Goal: Information Seeking & Learning: Learn about a topic

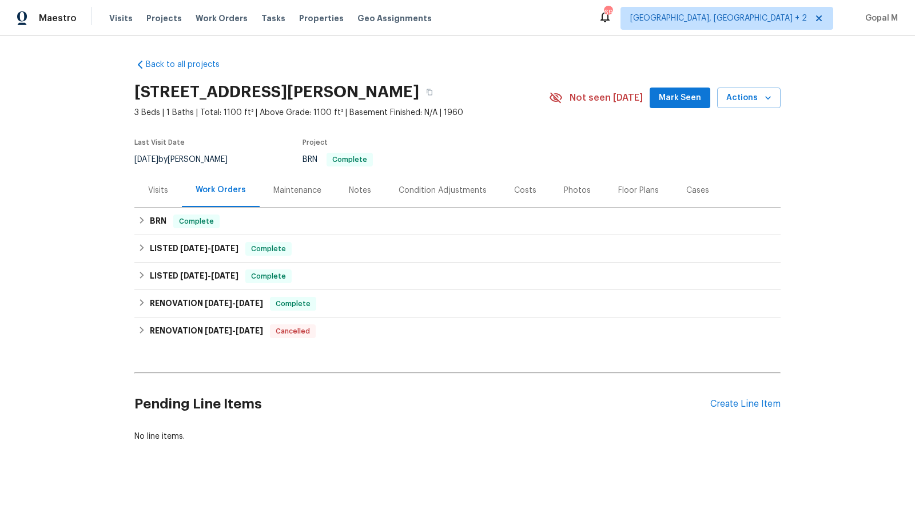
click at [166, 194] on div "Visits" at bounding box center [158, 190] width 20 height 11
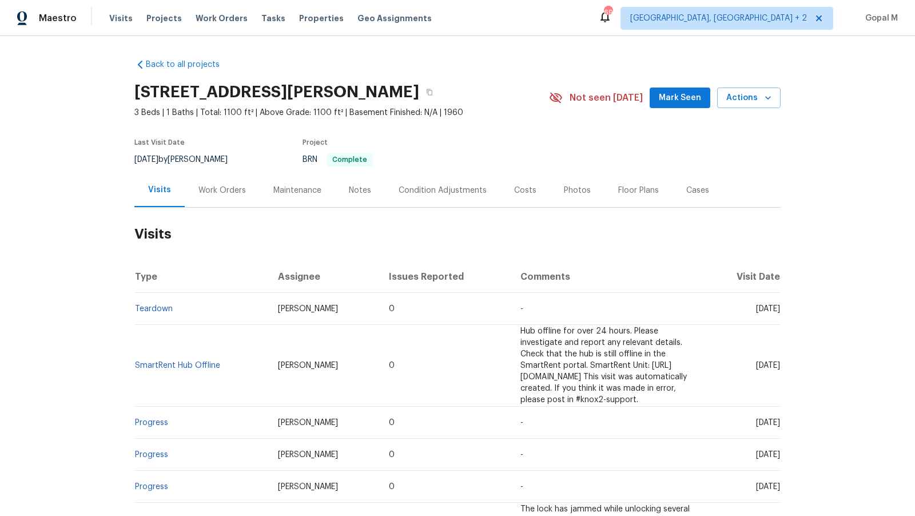
click at [226, 195] on div "Work Orders" at bounding box center [222, 190] width 47 height 11
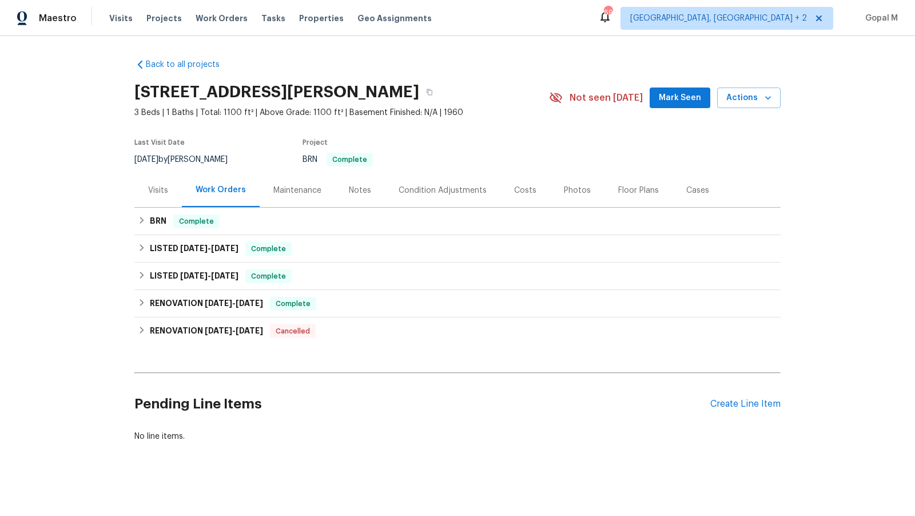
drag, startPoint x: 170, startPoint y: 159, endPoint x: 135, endPoint y: 159, distance: 34.9
click at [135, 159] on span "7/25/2025" at bounding box center [146, 160] width 24 height 8
copy span "7/25/2025"
click at [395, 250] on div "LISTED 5/16/25 - 5/30/25 Complete" at bounding box center [458, 249] width 640 height 14
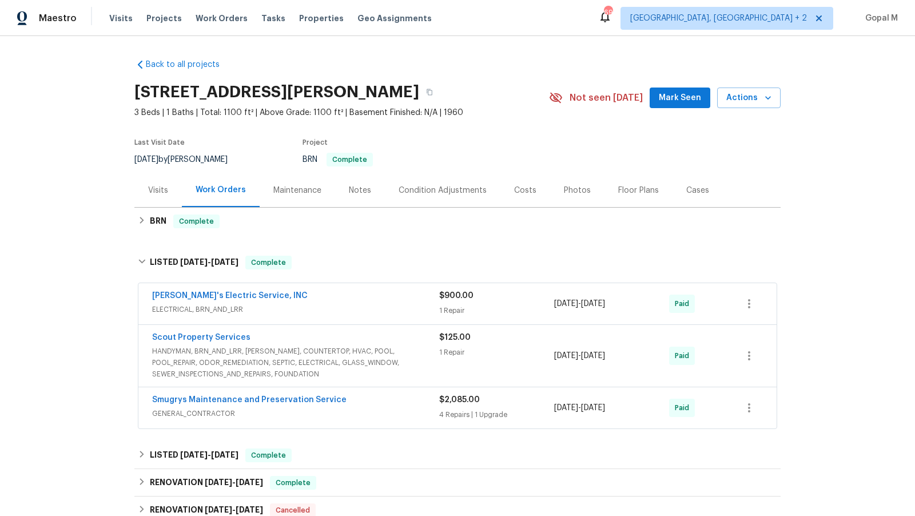
drag, startPoint x: 640, startPoint y: 306, endPoint x: 556, endPoint y: 308, distance: 84.1
click at [556, 308] on div "5/16/2025 - 5/16/2025" at bounding box center [611, 303] width 115 height 27
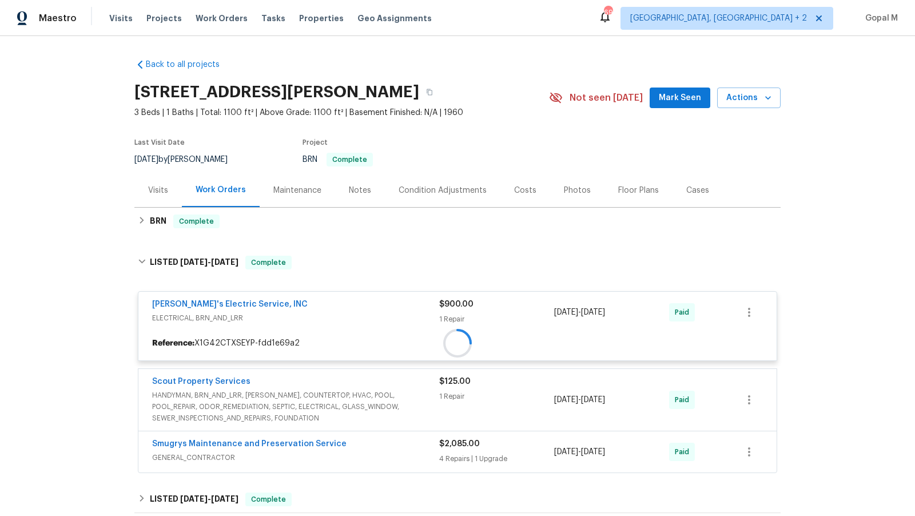
copy span "5/16/2025 - 5/16/2025"
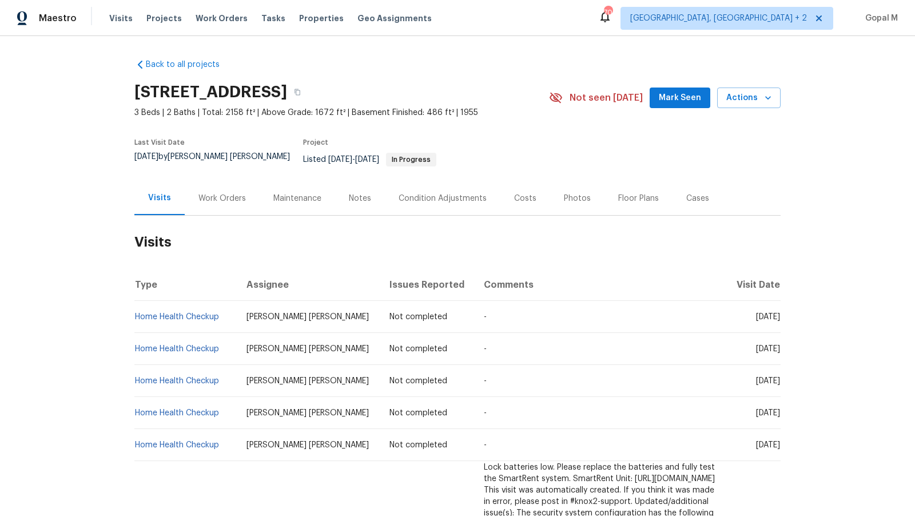
click at [227, 193] on div "Work Orders" at bounding box center [222, 198] width 47 height 11
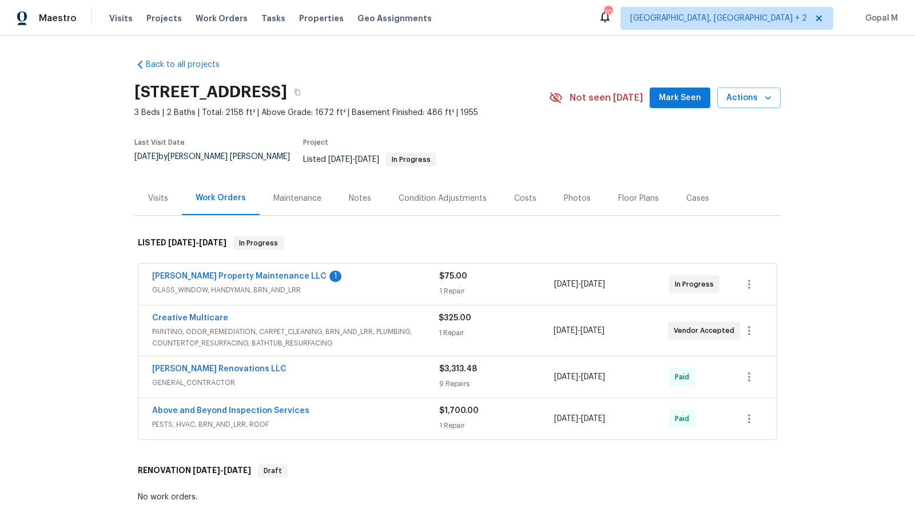
click at [516, 327] on div "1 Repair" at bounding box center [496, 332] width 114 height 11
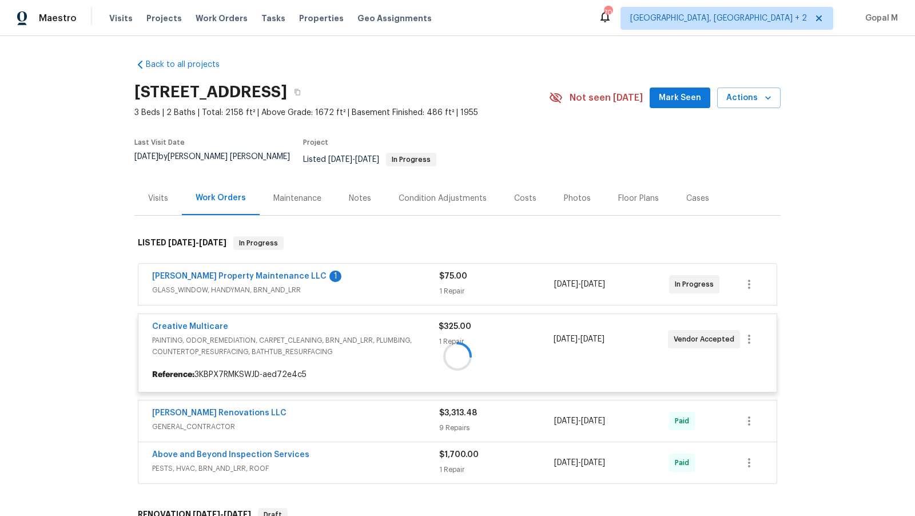
click at [522, 273] on div at bounding box center [457, 356] width 646 height 263
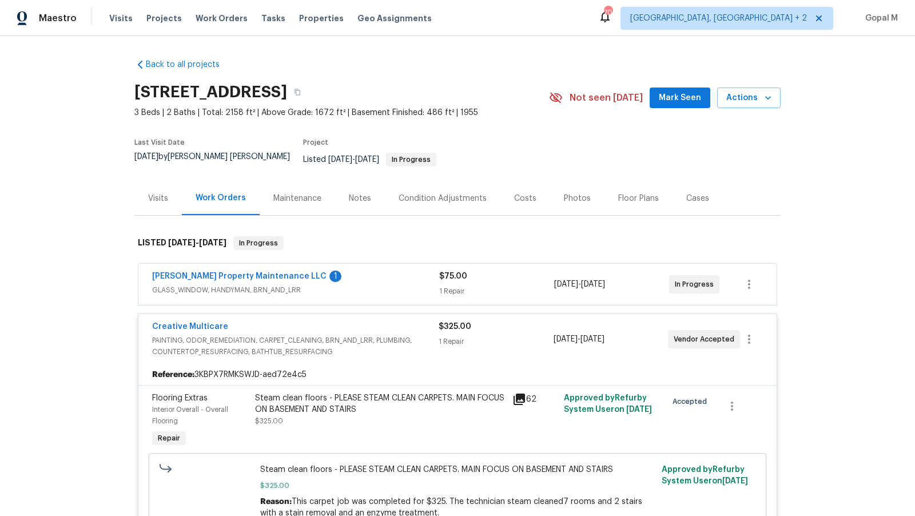
click at [522, 273] on div "$75.00" at bounding box center [496, 276] width 115 height 11
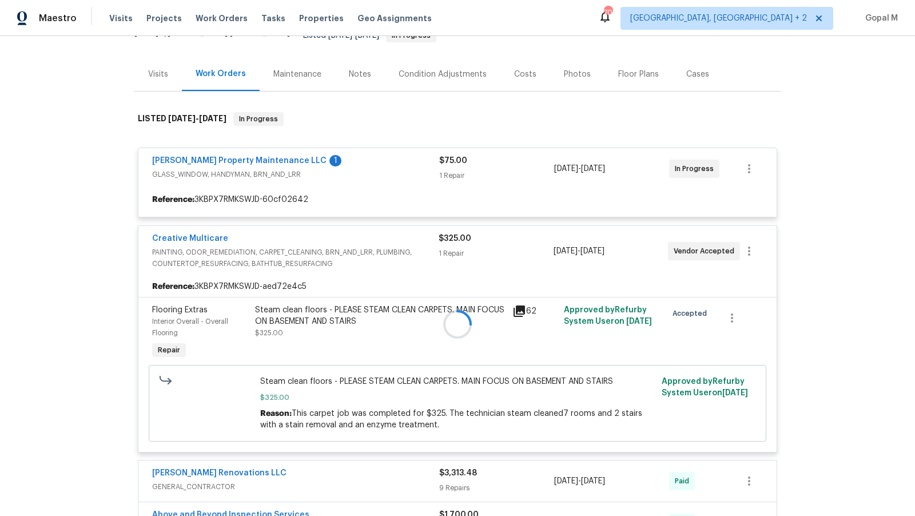
scroll to position [125, 0]
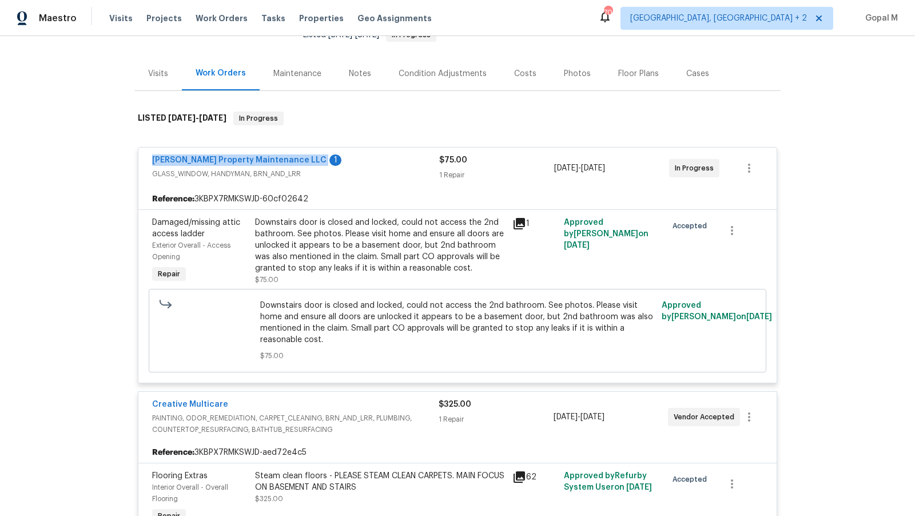
drag, startPoint x: 145, startPoint y: 151, endPoint x: 276, endPoint y: 155, distance: 130.5
click at [276, 155] on div "Glen Property Maintenance LLC 1 GLASS_WINDOW, HANDYMAN, BRN_AND_LRR $75.00 1 Re…" at bounding box center [457, 168] width 638 height 41
click at [148, 150] on div "Glen Property Maintenance LLC 1 GLASS_WINDOW, HANDYMAN, BRN_AND_LRR $75.00 1 Re…" at bounding box center [457, 168] width 638 height 41
drag, startPoint x: 148, startPoint y: 150, endPoint x: 689, endPoint y: 170, distance: 542.1
click at [689, 170] on div "Glen Property Maintenance LLC 1 GLASS_WINDOW, HANDYMAN, BRN_AND_LRR $75.00 1 Re…" at bounding box center [457, 168] width 638 height 41
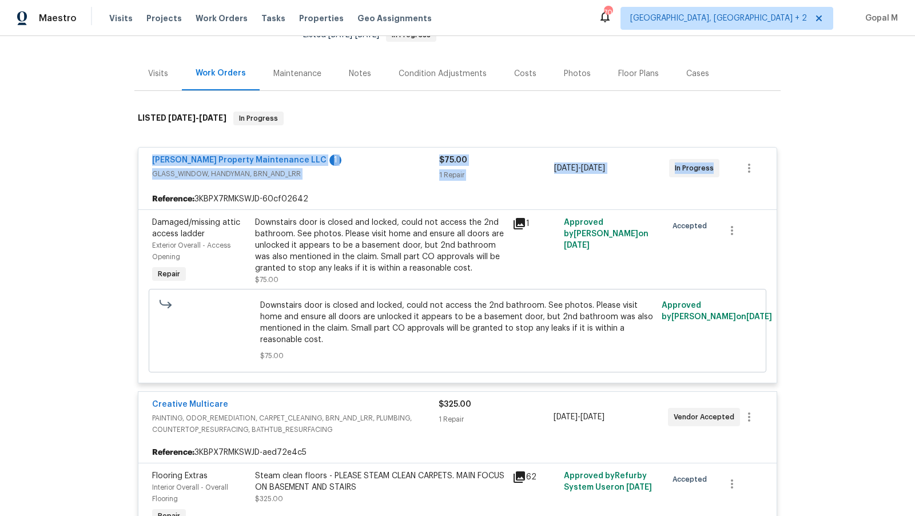
copy div "Glen Property Maintenance LLC 1 GLASS_WINDOW, HANDYMAN, BRN_AND_LRR $75.00 1 Re…"
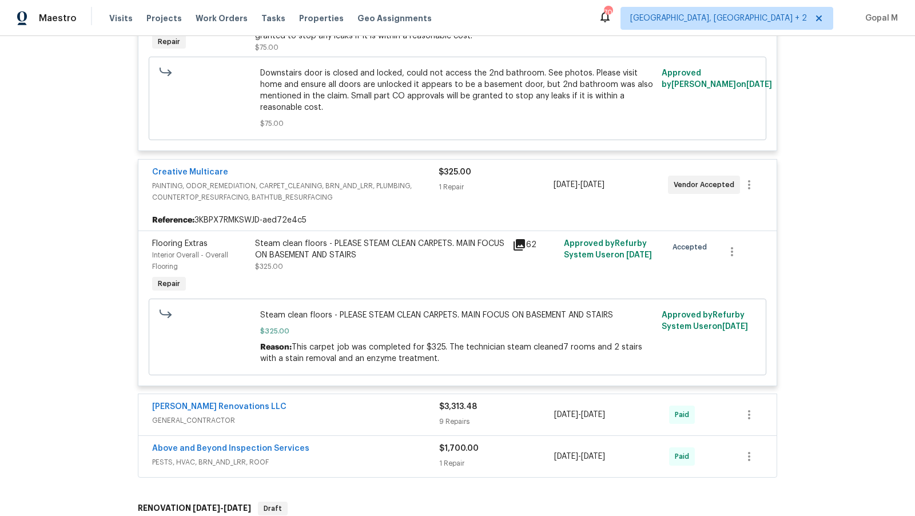
scroll to position [360, 0]
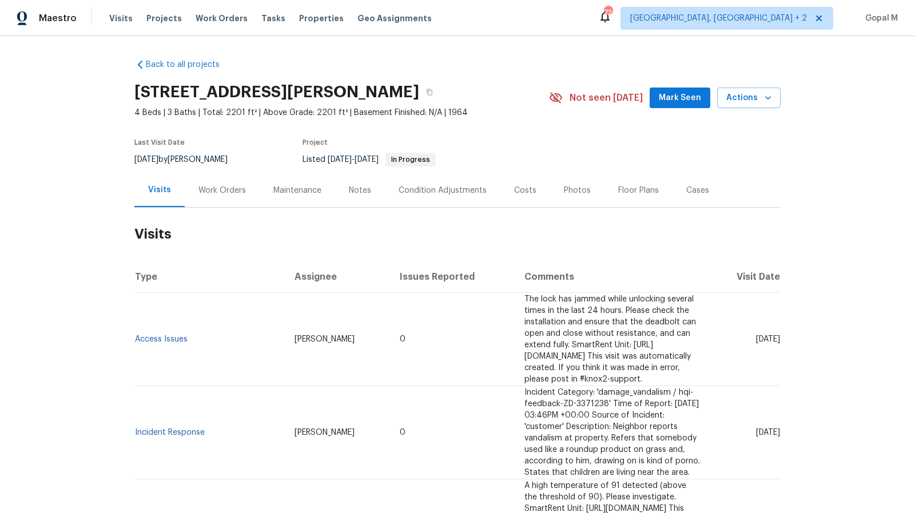
click at [236, 191] on div "Work Orders" at bounding box center [222, 190] width 47 height 11
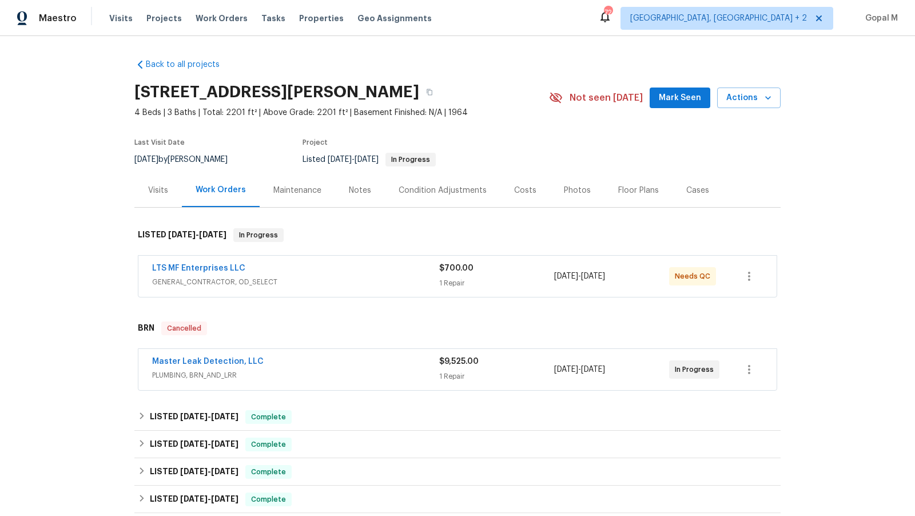
click at [410, 363] on div "Master Leak Detection, LLC" at bounding box center [295, 363] width 287 height 14
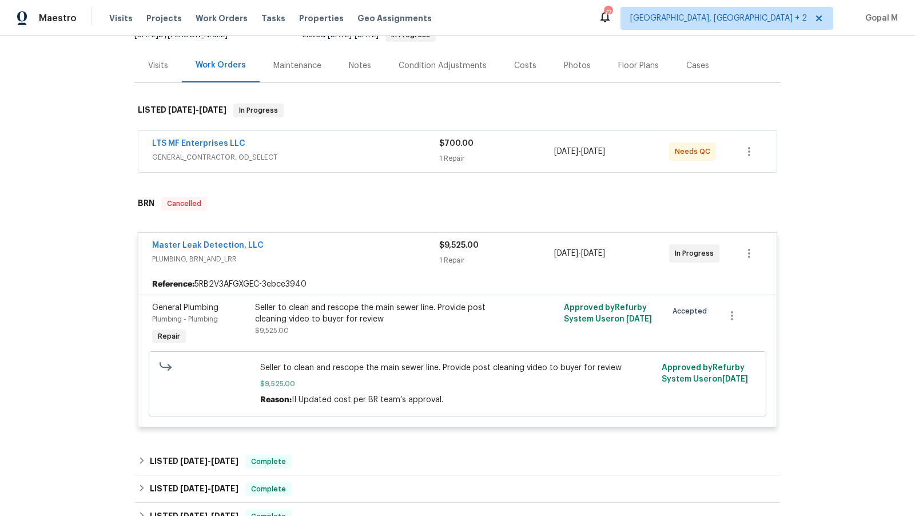
scroll to position [127, 0]
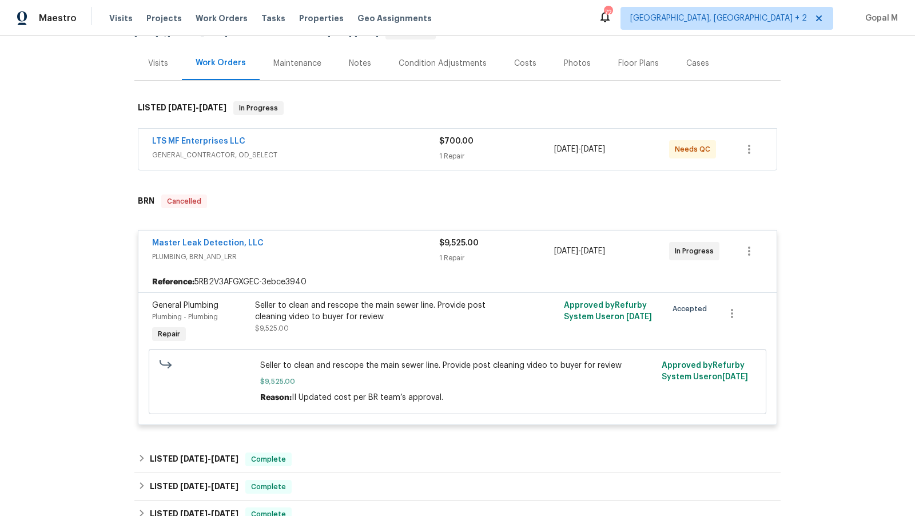
click at [532, 254] on div "1 Repair" at bounding box center [496, 257] width 115 height 11
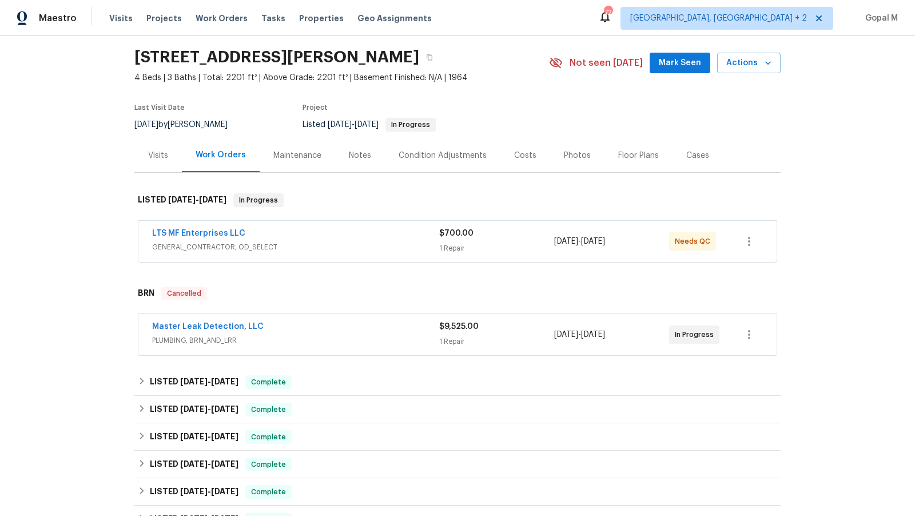
scroll to position [27, 0]
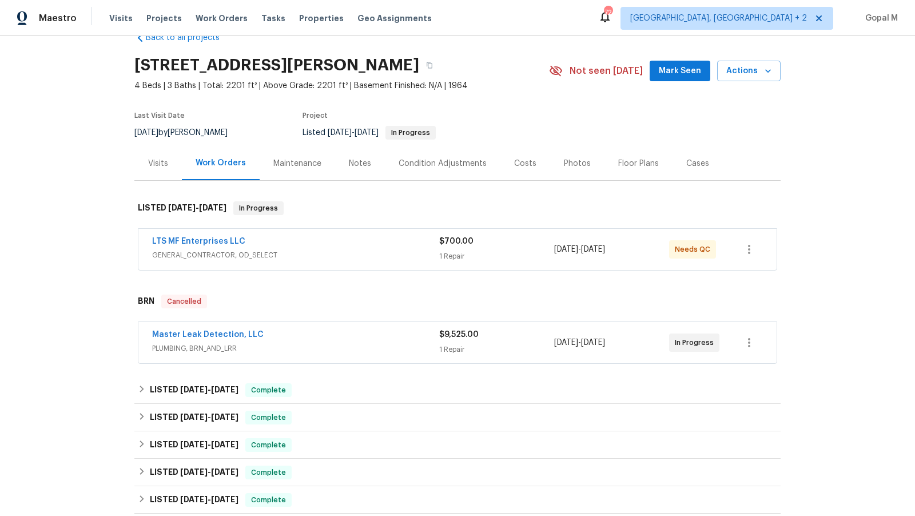
click at [532, 254] on div "1 Repair" at bounding box center [496, 256] width 115 height 11
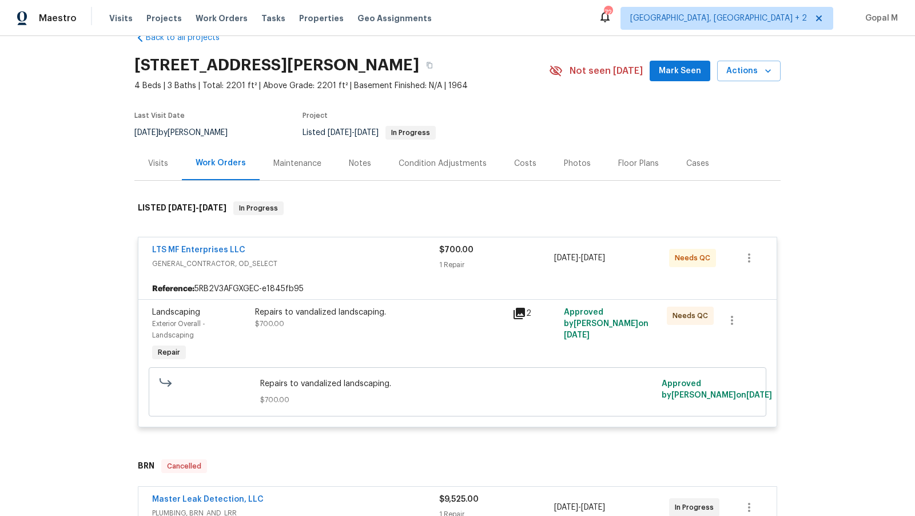
click at [534, 255] on div "$700.00 1 Repair" at bounding box center [496, 257] width 115 height 27
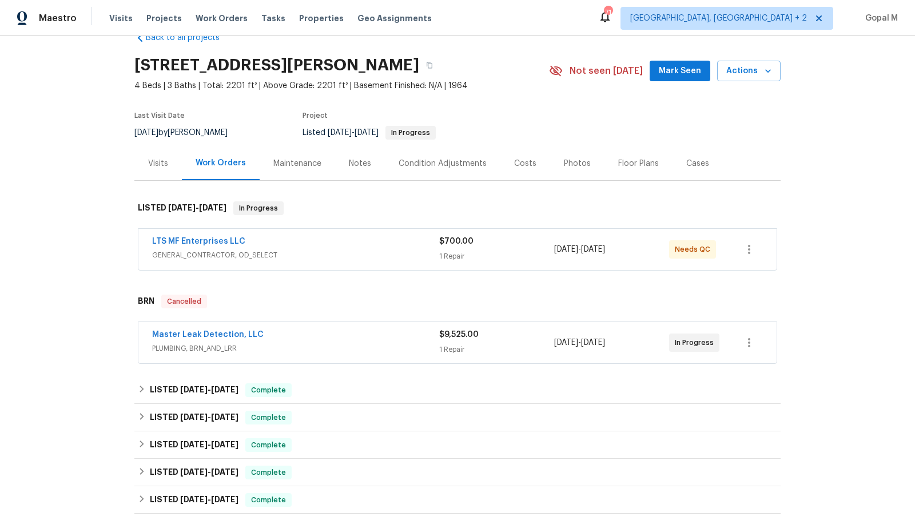
click at [500, 344] on div "1 Repair" at bounding box center [496, 349] width 115 height 11
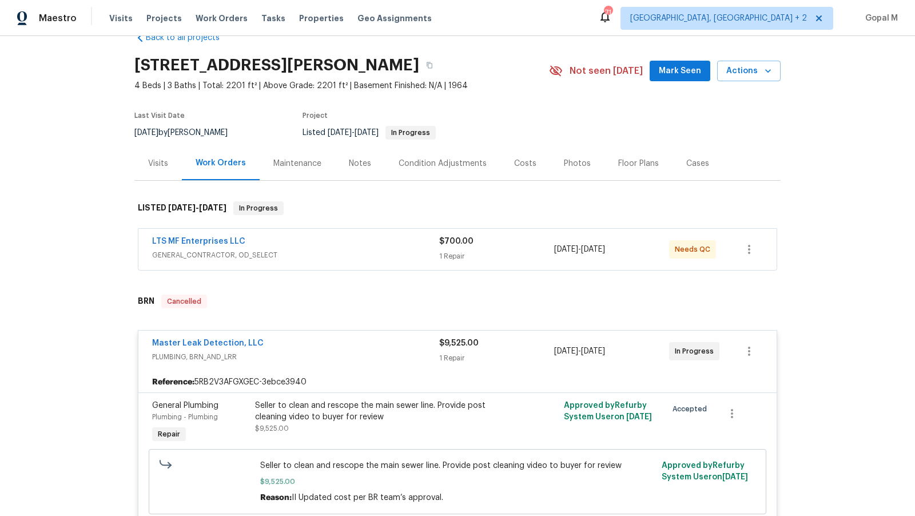
click at [496, 252] on div "1 Repair" at bounding box center [496, 256] width 115 height 11
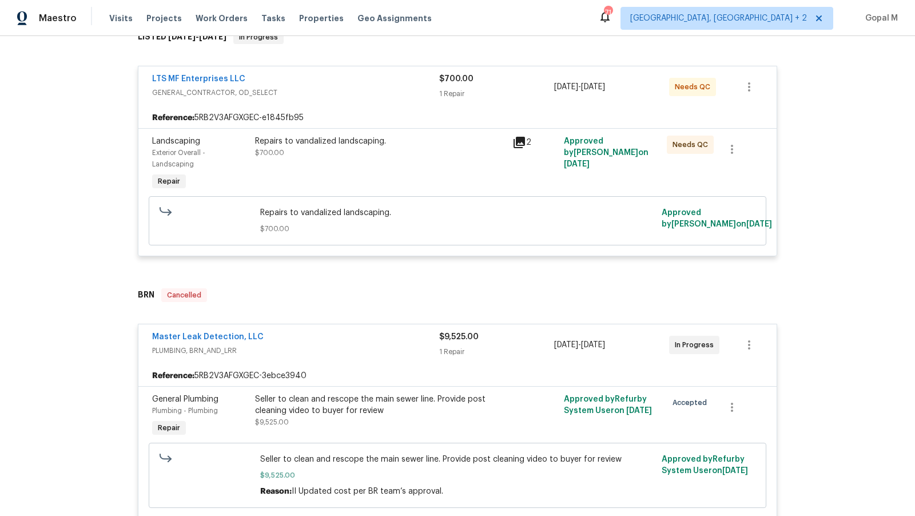
scroll to position [114, 0]
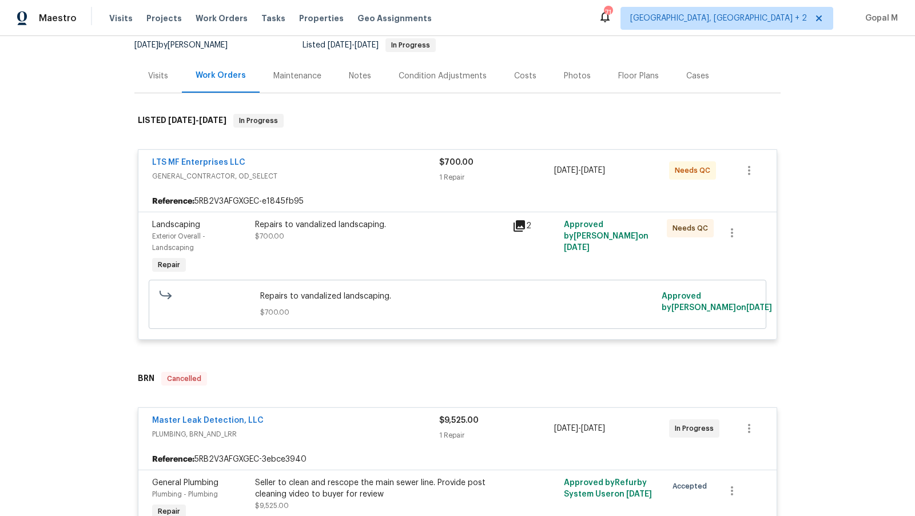
click at [470, 240] on div "Repairs to vandalized landscaping. $700.00" at bounding box center [380, 230] width 251 height 23
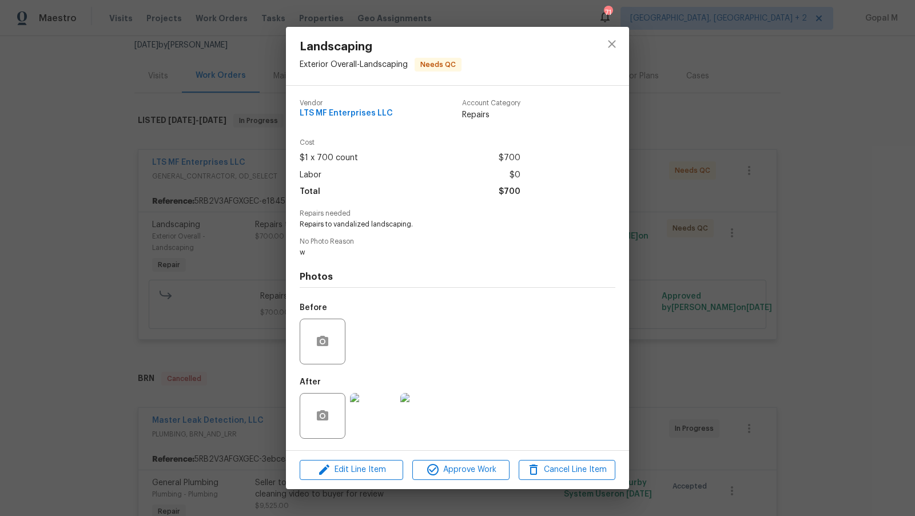
click at [376, 422] on img at bounding box center [373, 416] width 46 height 46
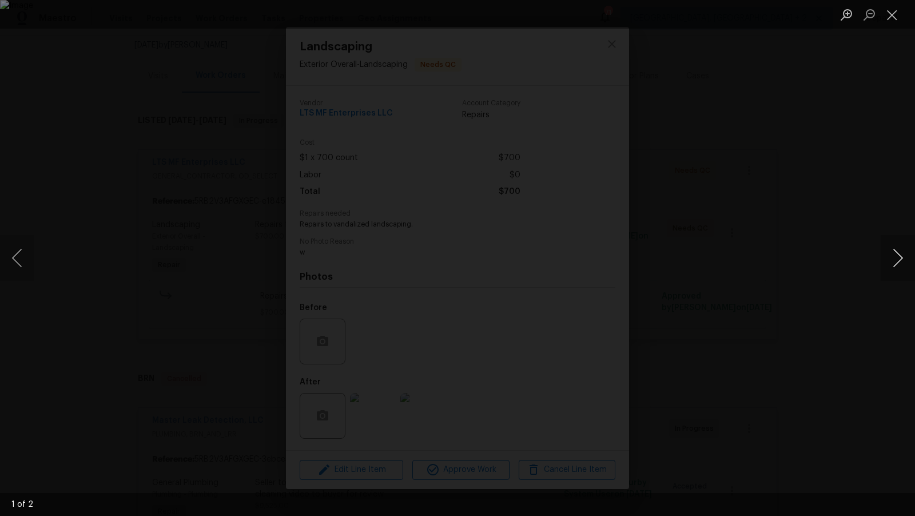
click at [905, 253] on button "Next image" at bounding box center [898, 258] width 34 height 46
click at [893, 13] on button "Close lightbox" at bounding box center [892, 15] width 23 height 20
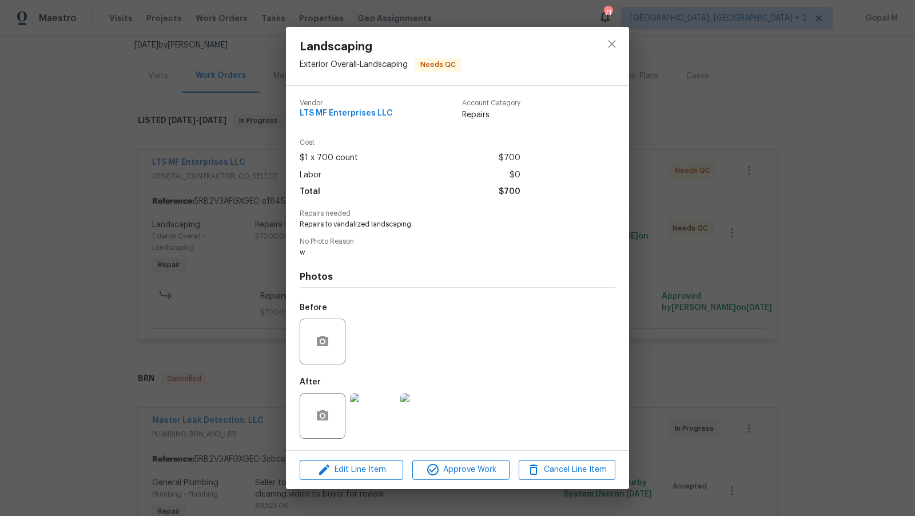
click at [685, 283] on div "Landscaping Exterior Overall - Landscaping Needs QC Vendor LTS MF Enterprises L…" at bounding box center [457, 258] width 915 height 516
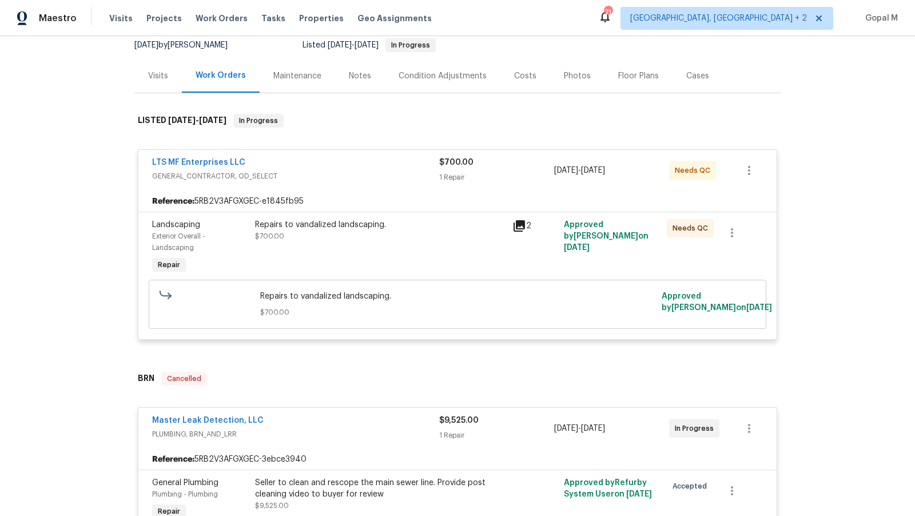
click at [406, 226] on div "Repairs to vandalized landscaping." at bounding box center [380, 224] width 251 height 11
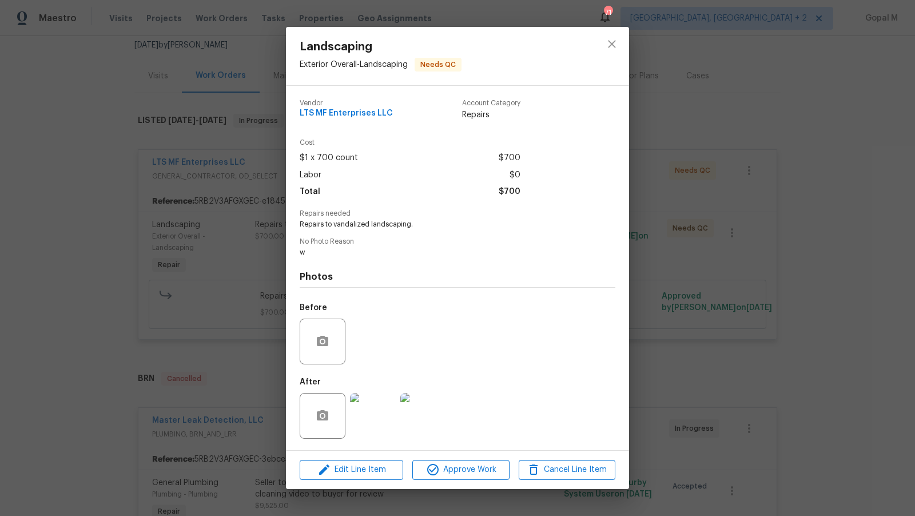
click at [379, 421] on img at bounding box center [373, 416] width 46 height 46
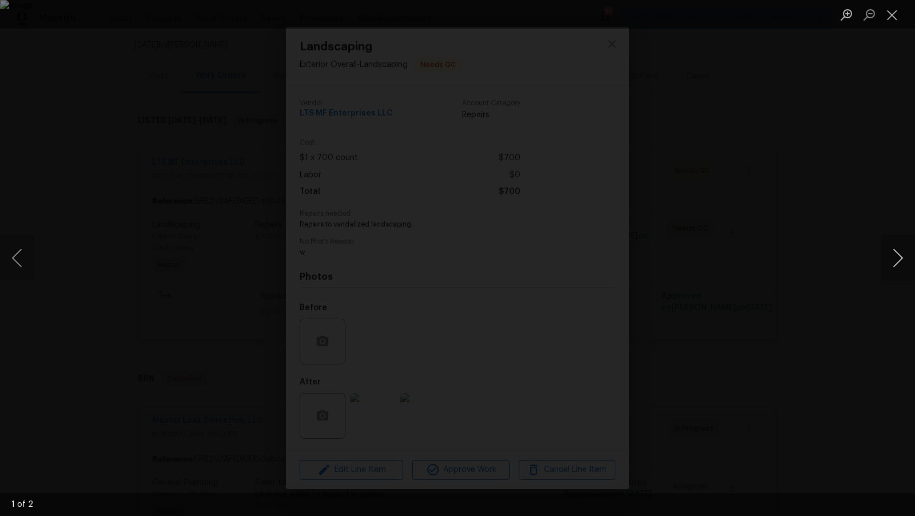
click at [911, 256] on button "Next image" at bounding box center [898, 258] width 34 height 46
click at [888, 14] on button "Close lightbox" at bounding box center [892, 15] width 23 height 20
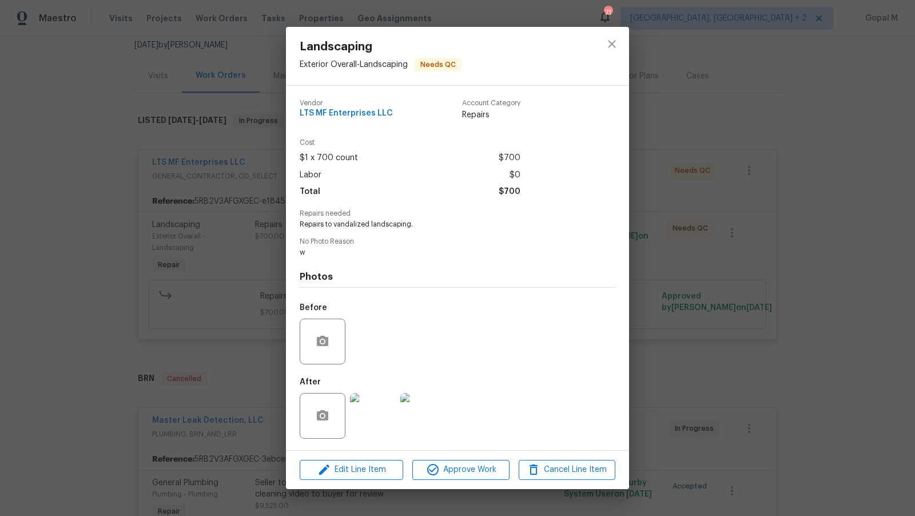
click at [651, 168] on div "Landscaping Exterior Overall - Landscaping Needs QC Vendor LTS MF Enterprises L…" at bounding box center [457, 258] width 915 height 516
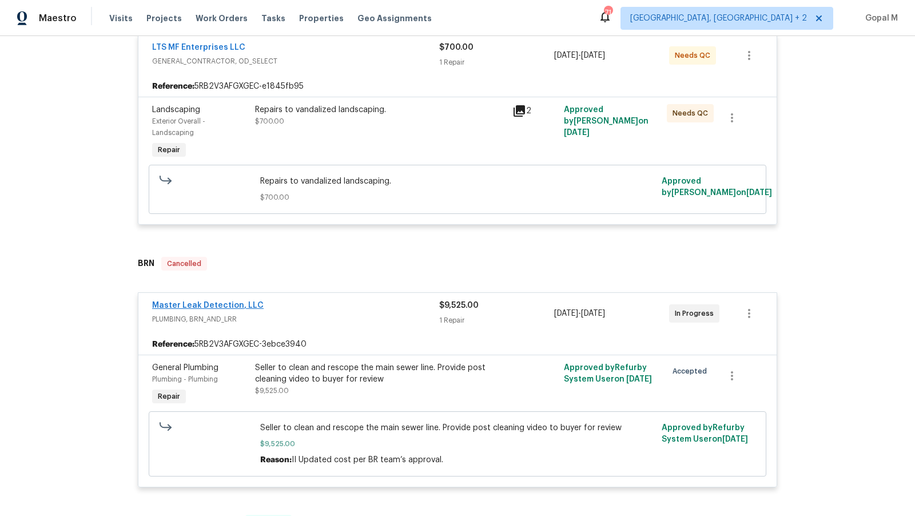
scroll to position [225, 0]
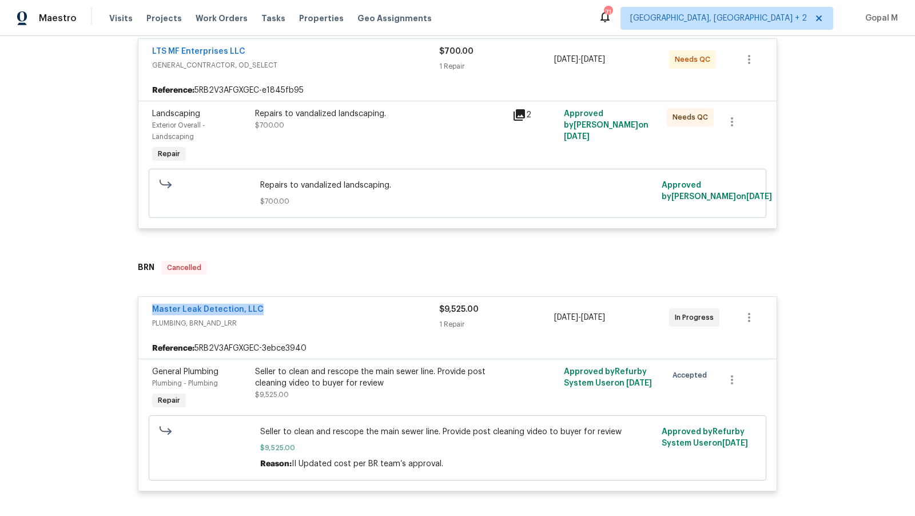
drag, startPoint x: 145, startPoint y: 312, endPoint x: 267, endPoint y: 313, distance: 122.4
click at [267, 313] on div "Master Leak Detection, LLC PLUMBING, BRN_AND_LRR $9,525.00 1 Repair 8/1/2025 - …" at bounding box center [457, 317] width 638 height 41
copy link "Master Leak Detection, LLC"
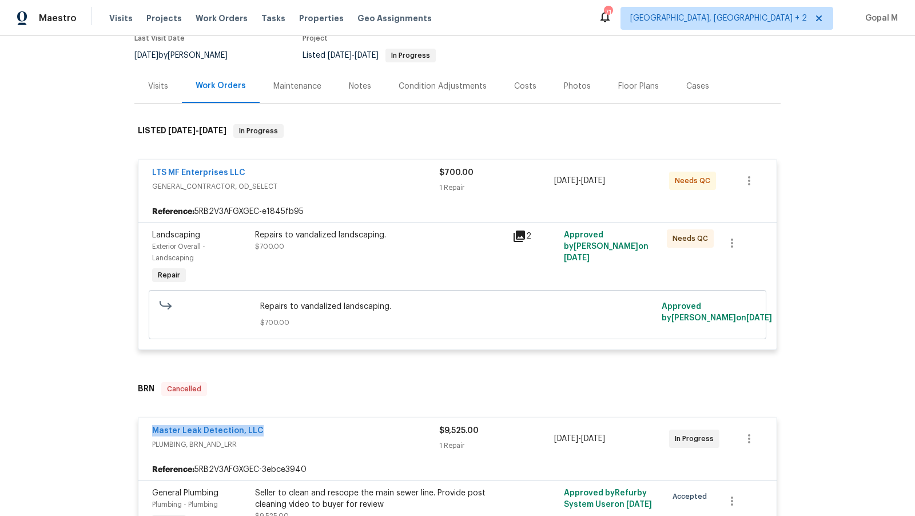
scroll to position [49, 0]
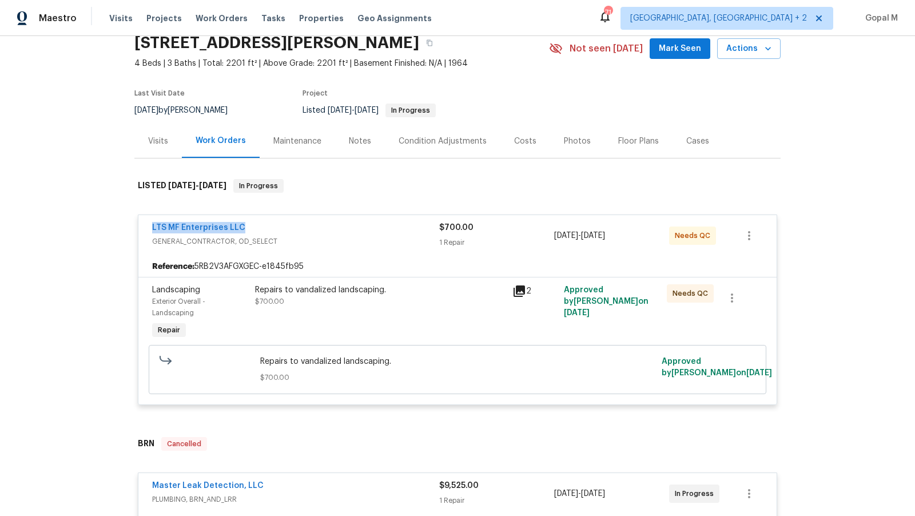
drag, startPoint x: 148, startPoint y: 228, endPoint x: 246, endPoint y: 227, distance: 97.8
click at [246, 227] on div "LTS MF Enterprises LLC GENERAL_CONTRACTOR, OD_SELECT $700.00 1 Repair 8/12/2025…" at bounding box center [457, 235] width 638 height 41
copy link "LTS MF Enterprises LLC"
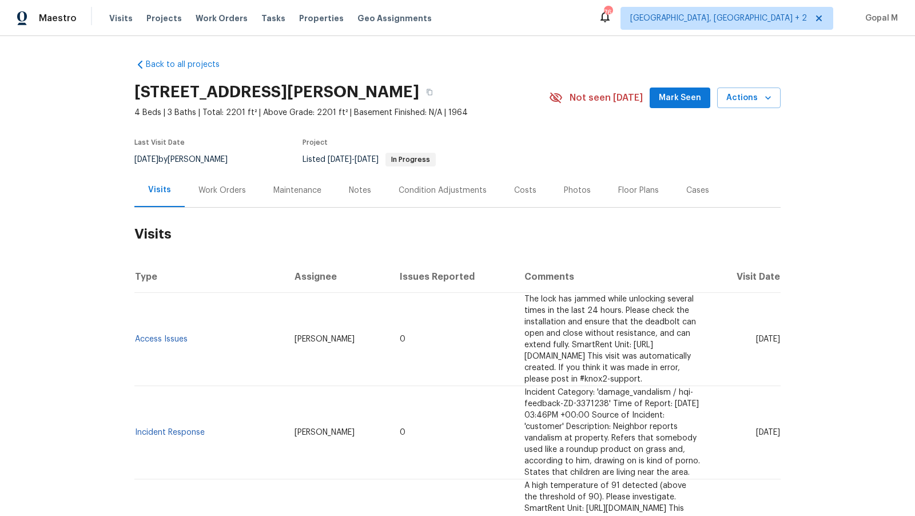
drag, startPoint x: 166, startPoint y: 161, endPoint x: 133, endPoint y: 161, distance: 33.2
click at [133, 161] on div "Back to all projects [STREET_ADDRESS][PERSON_NAME] 4 Beds | 3 Baths | Total: 22…" at bounding box center [457, 276] width 915 height 480
copy span "[DATE]"
click at [231, 194] on div "Work Orders" at bounding box center [222, 190] width 47 height 11
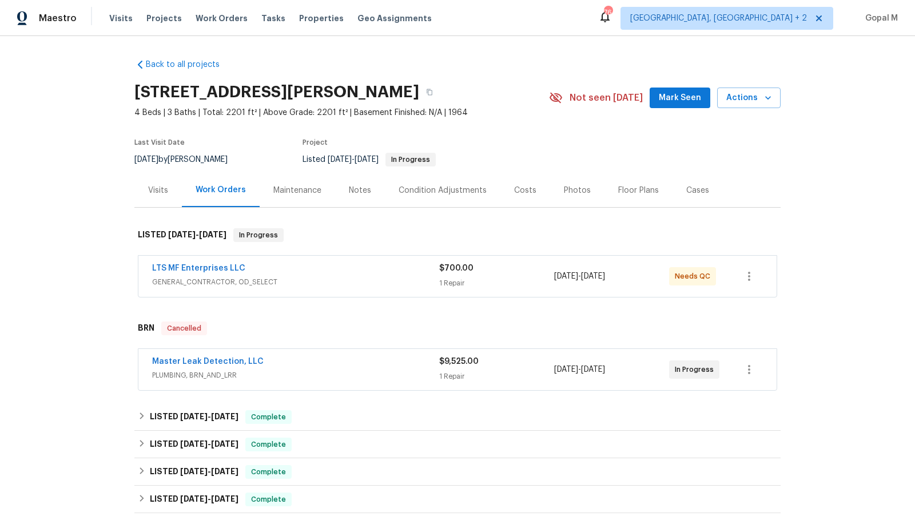
drag, startPoint x: 632, startPoint y: 371, endPoint x: 556, endPoint y: 373, distance: 76.1
click at [556, 373] on div "8/1/2025 - 8/4/2025" at bounding box center [611, 369] width 115 height 27
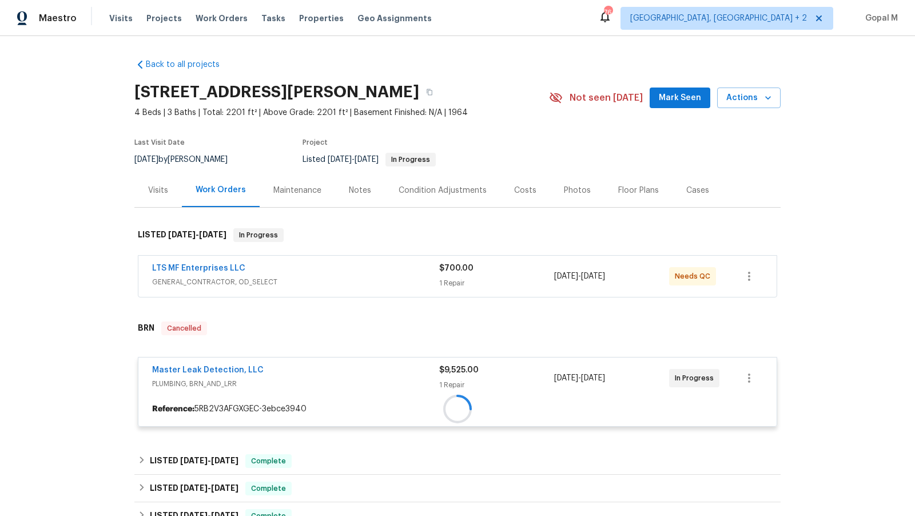
copy span "8/1/2025 - 8/4/2025"
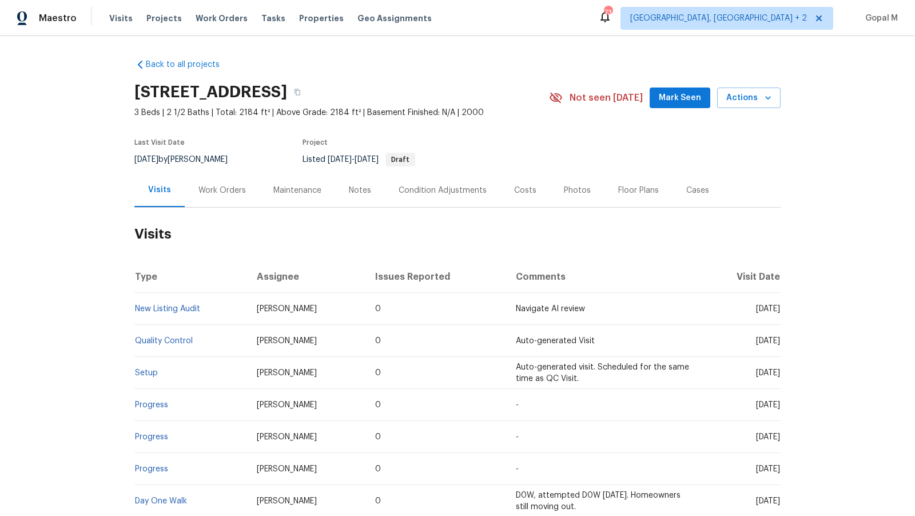
click at [229, 190] on div "Work Orders" at bounding box center [222, 190] width 47 height 11
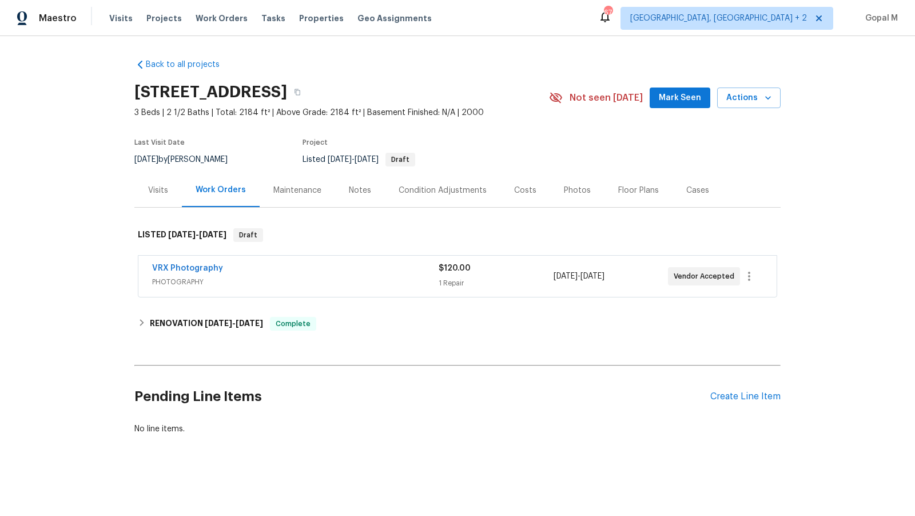
click at [519, 275] on div "$120.00 1 Repair" at bounding box center [496, 276] width 114 height 27
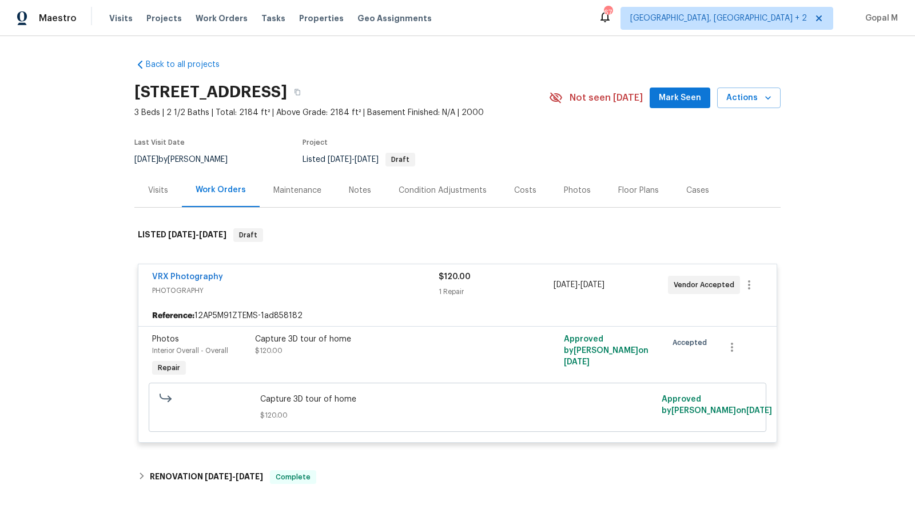
click at [156, 193] on div "Visits" at bounding box center [158, 190] width 20 height 11
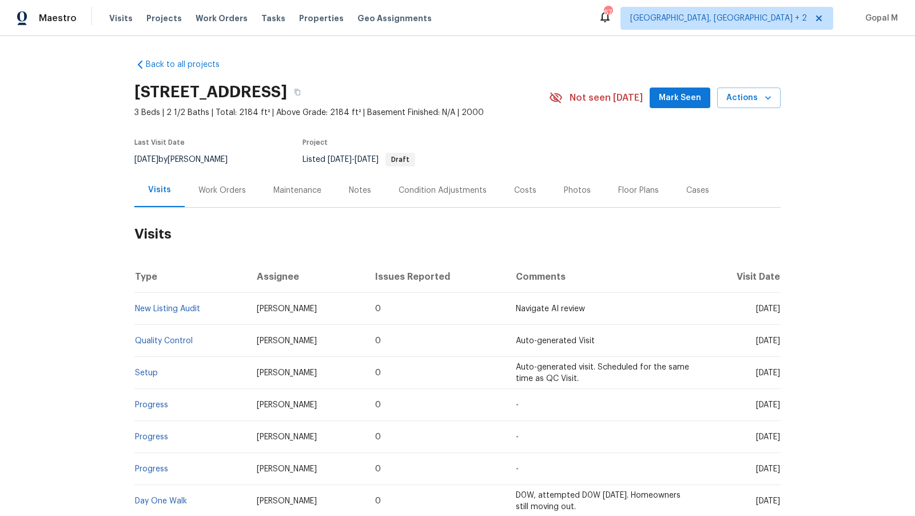
click at [236, 188] on div "Work Orders" at bounding box center [222, 190] width 47 height 11
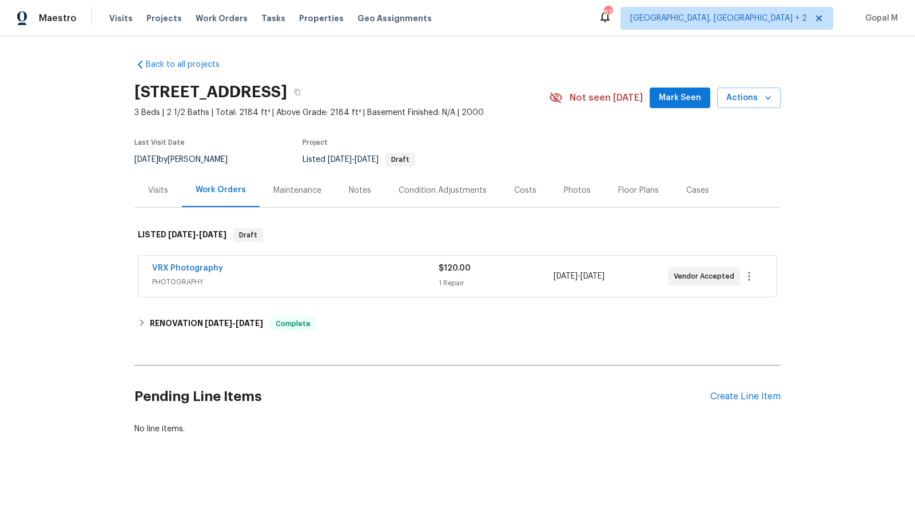
click at [519, 272] on div "$120.00" at bounding box center [496, 268] width 114 height 11
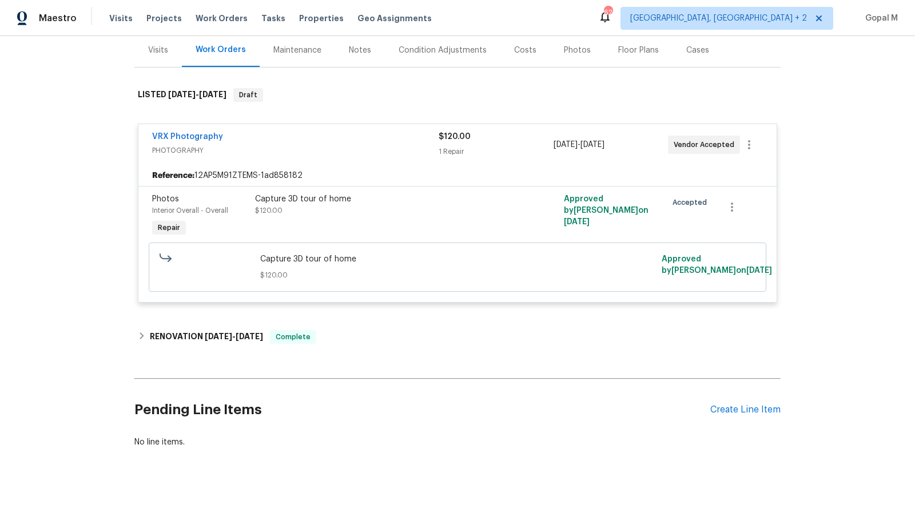
scroll to position [148, 0]
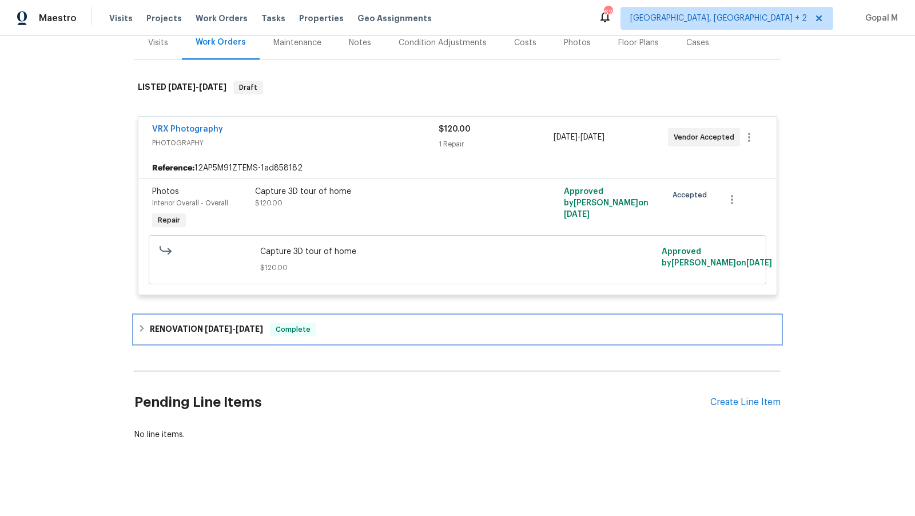
click at [382, 335] on div "RENOVATION [DATE] - [DATE] Complete" at bounding box center [457, 329] width 646 height 27
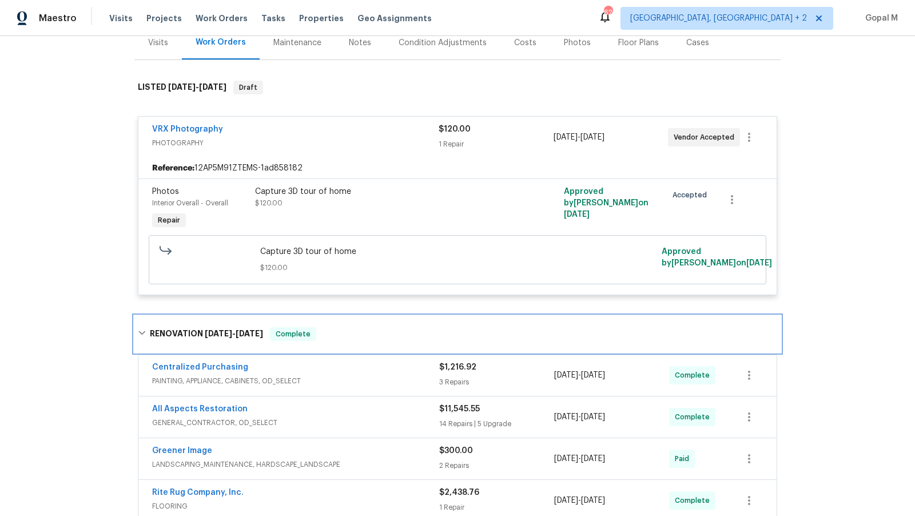
click at [382, 335] on div "RENOVATION [DATE] - [DATE] Complete" at bounding box center [458, 334] width 640 height 14
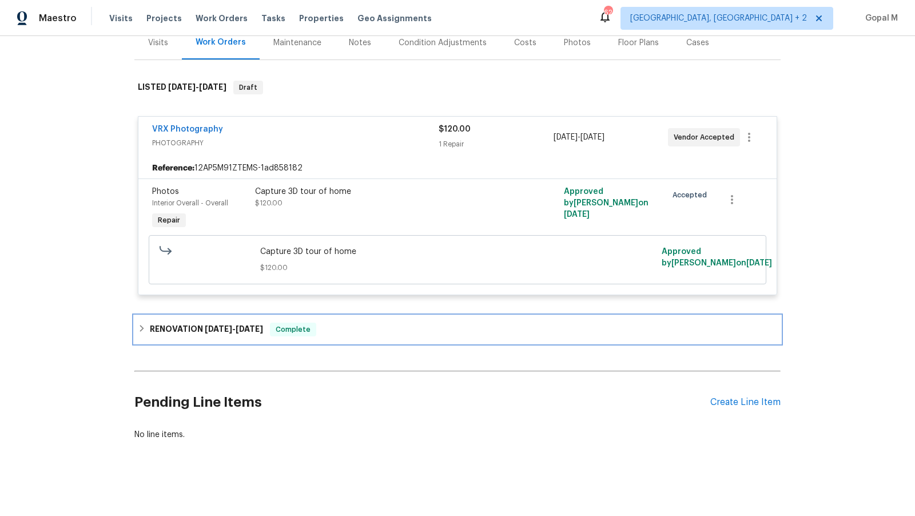
scroll to position [0, 0]
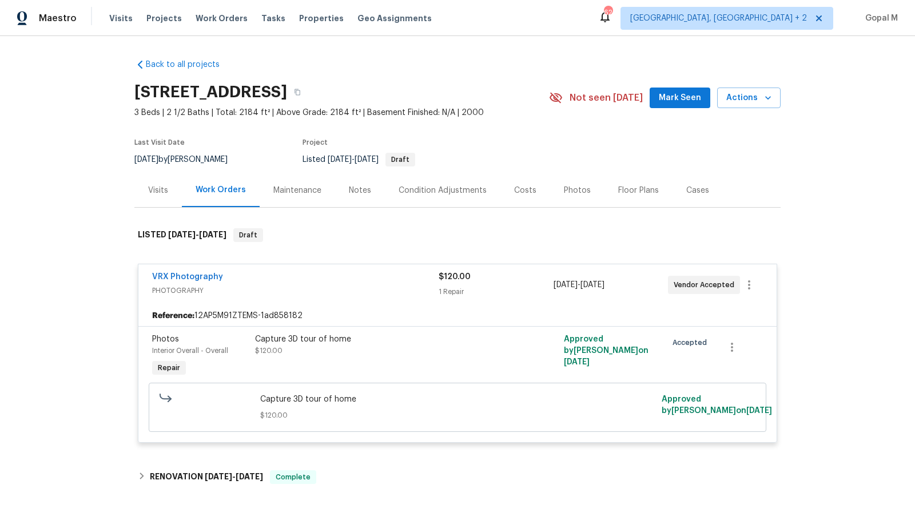
click at [150, 204] on div "Visits" at bounding box center [157, 190] width 47 height 34
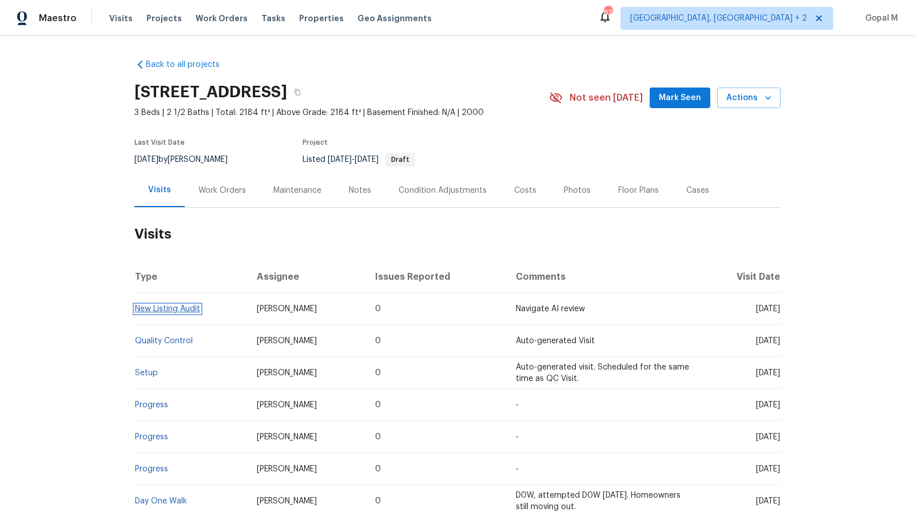
click at [150, 307] on link "New Listing Audit" at bounding box center [167, 309] width 65 height 8
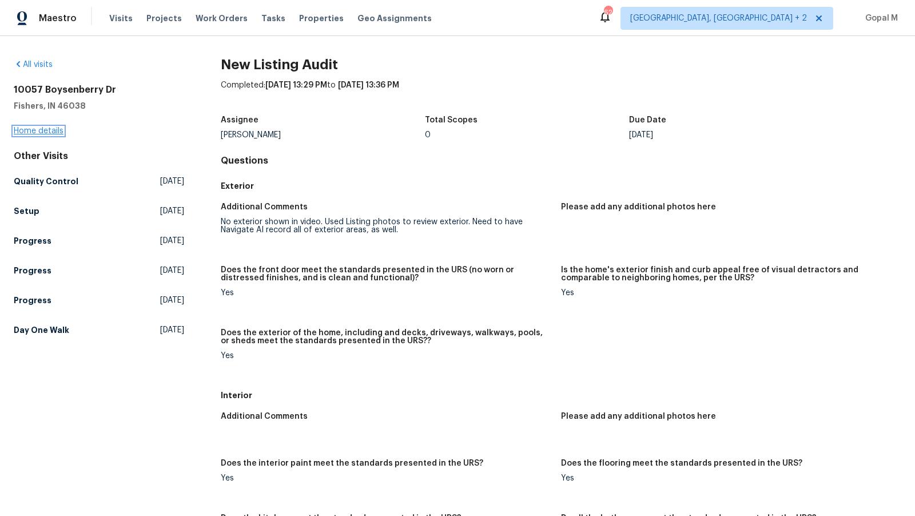
click at [46, 134] on link "Home details" at bounding box center [39, 131] width 50 height 8
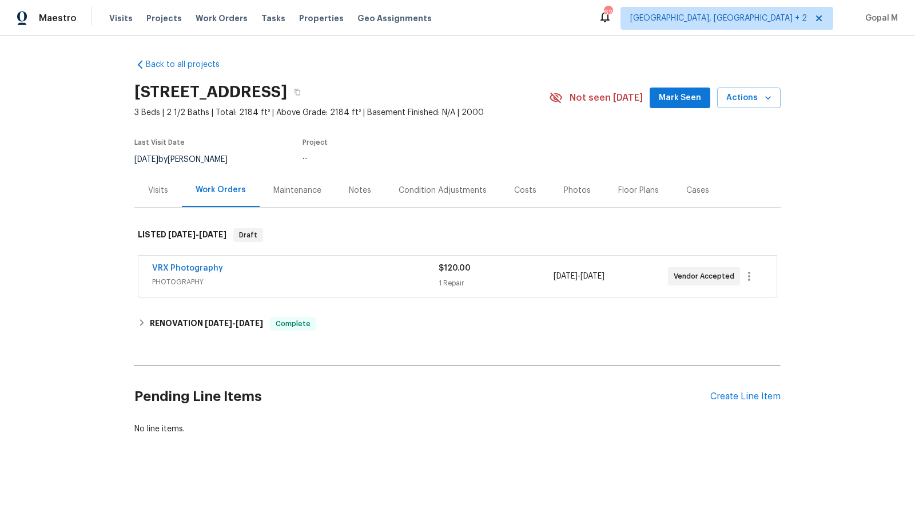
click at [152, 197] on div "Visits" at bounding box center [157, 190] width 47 height 34
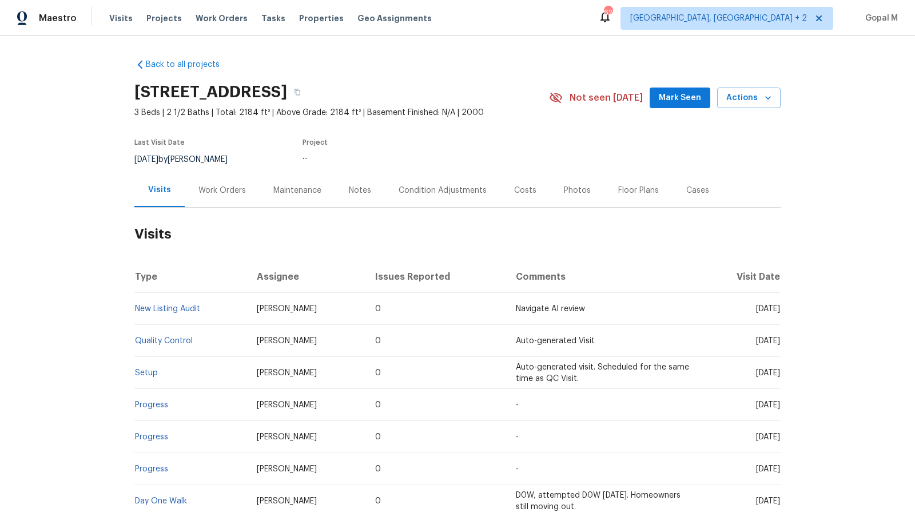
scroll to position [78, 0]
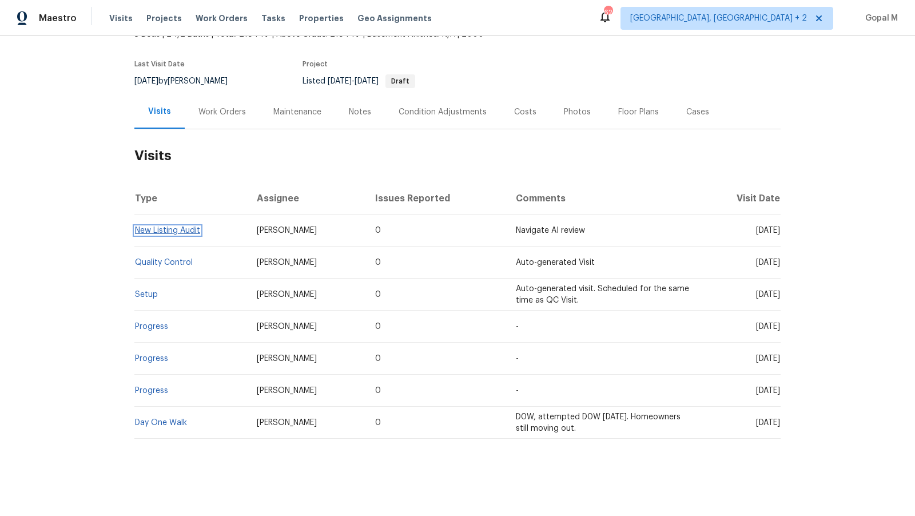
click at [184, 230] on link "New Listing Audit" at bounding box center [167, 231] width 65 height 8
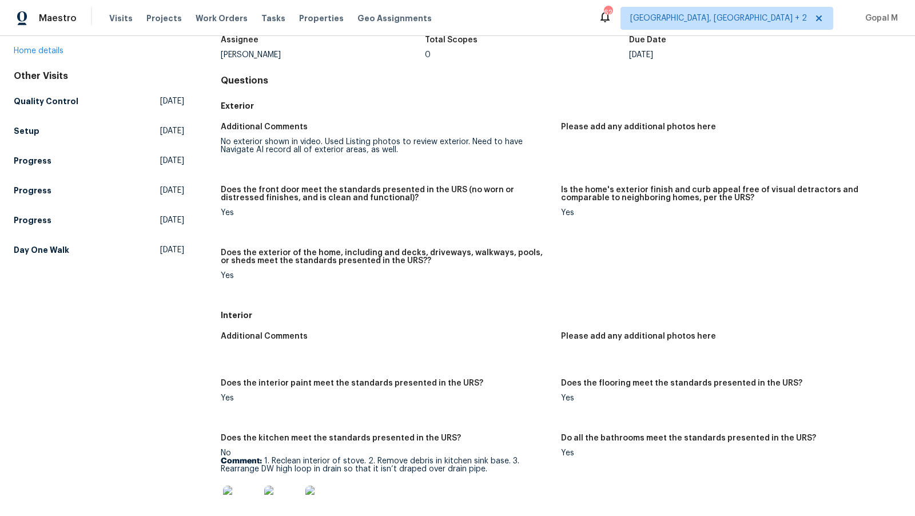
scroll to position [84, 0]
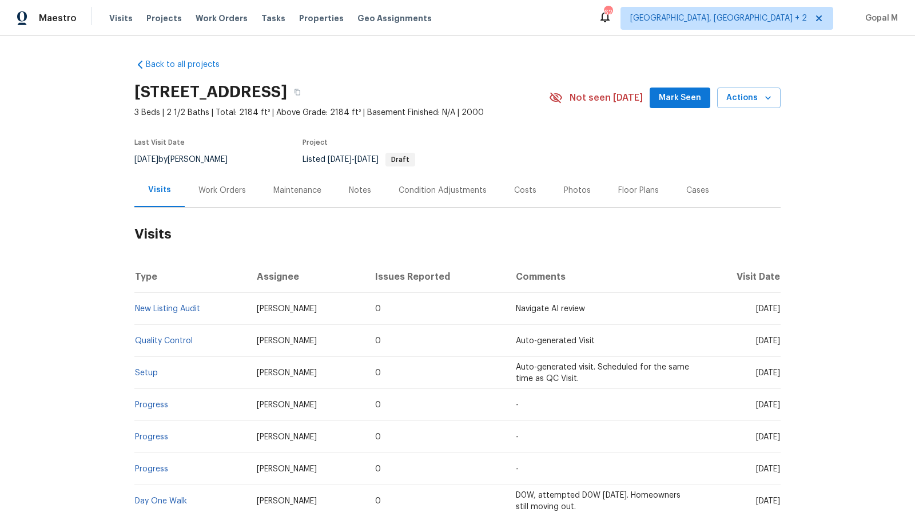
click at [696, 188] on div "Cases" at bounding box center [698, 190] width 23 height 11
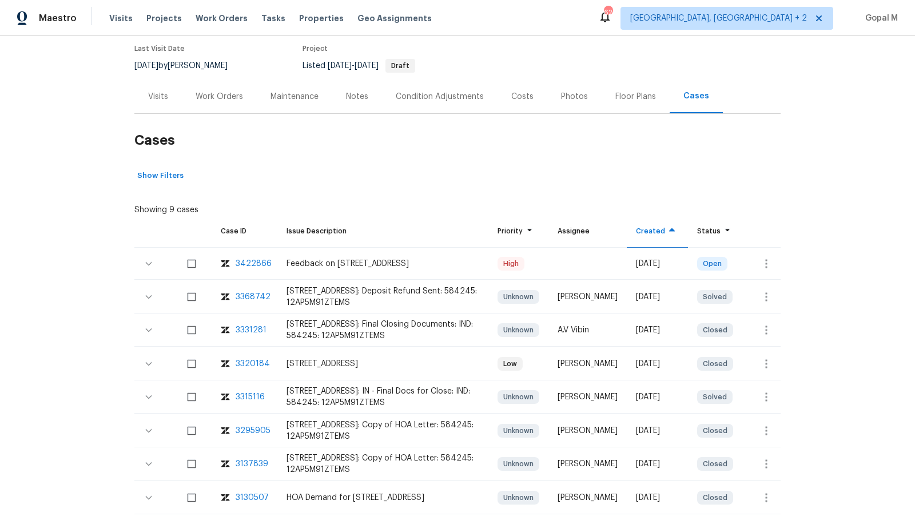
scroll to position [96, 0]
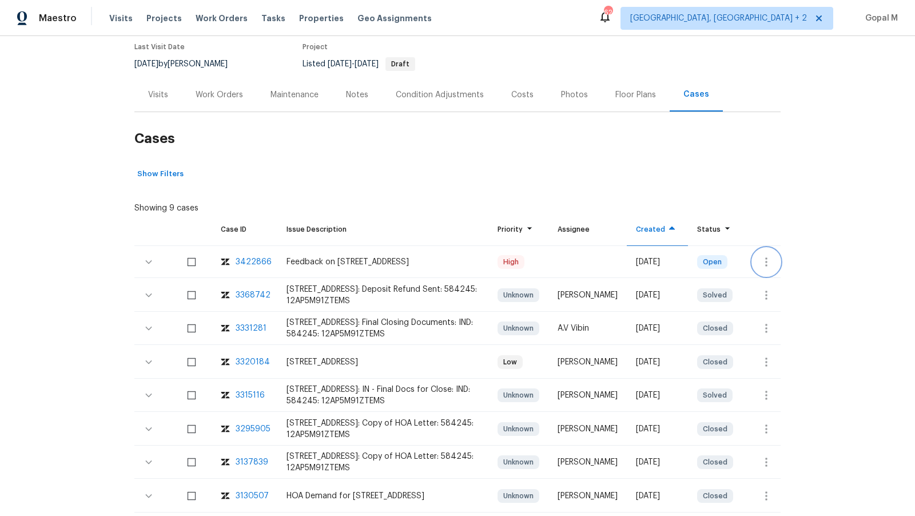
click at [766, 257] on icon "button" at bounding box center [766, 261] width 2 height 9
click at [766, 257] on li "Create a visit" at bounding box center [812, 261] width 118 height 19
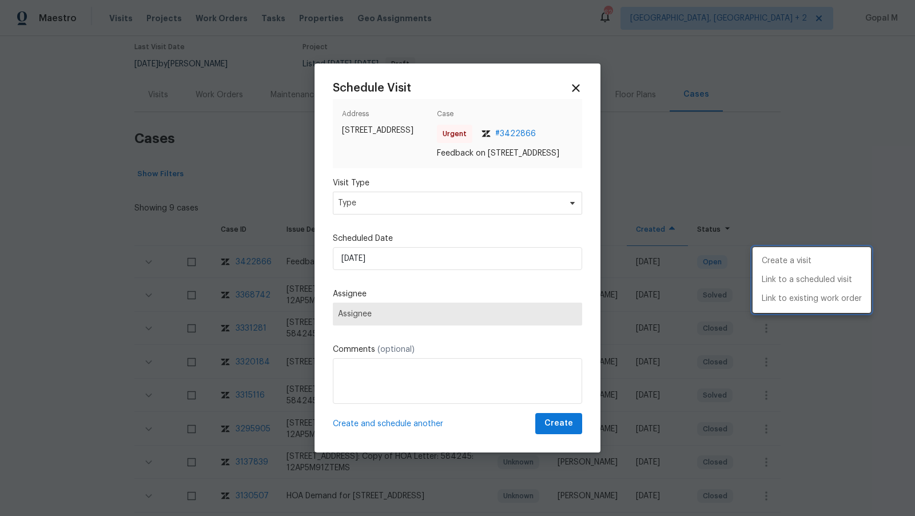
click at [494, 207] on div at bounding box center [457, 258] width 915 height 516
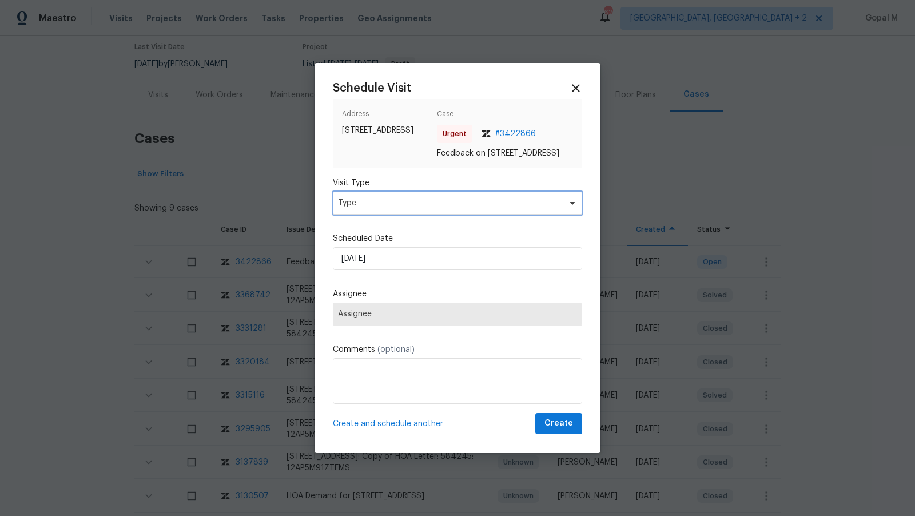
click at [494, 207] on span "Type" at bounding box center [449, 202] width 223 height 11
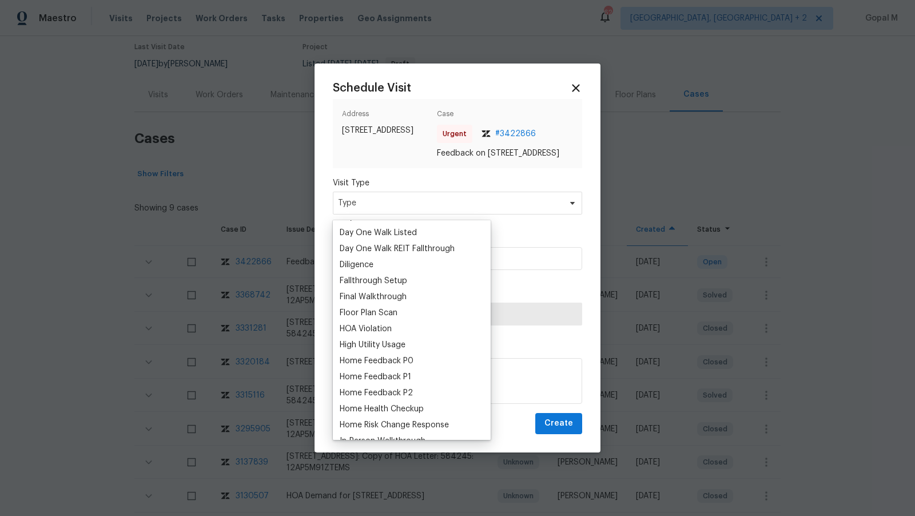
scroll to position [223, 0]
click at [407, 374] on div "Home Feedback P1" at bounding box center [376, 375] width 72 height 11
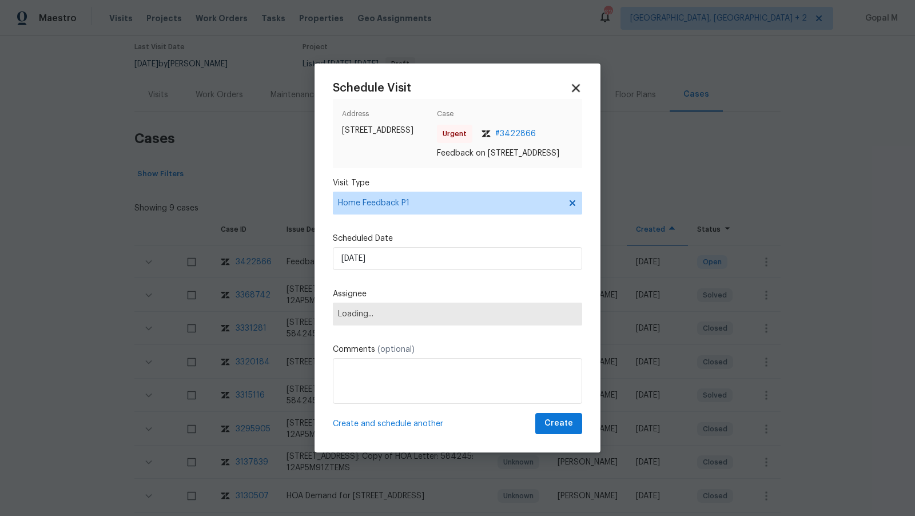
click at [577, 84] on icon at bounding box center [576, 88] width 8 height 8
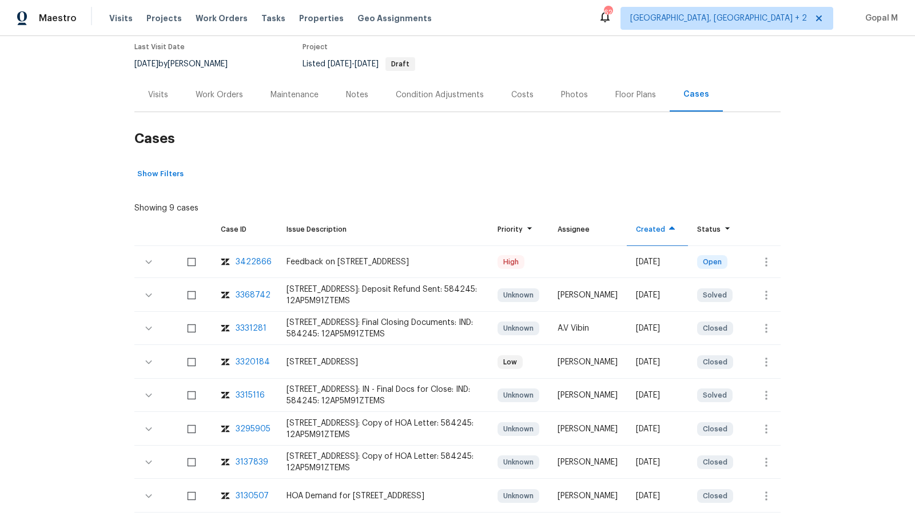
click at [165, 89] on div "Visits" at bounding box center [158, 94] width 20 height 11
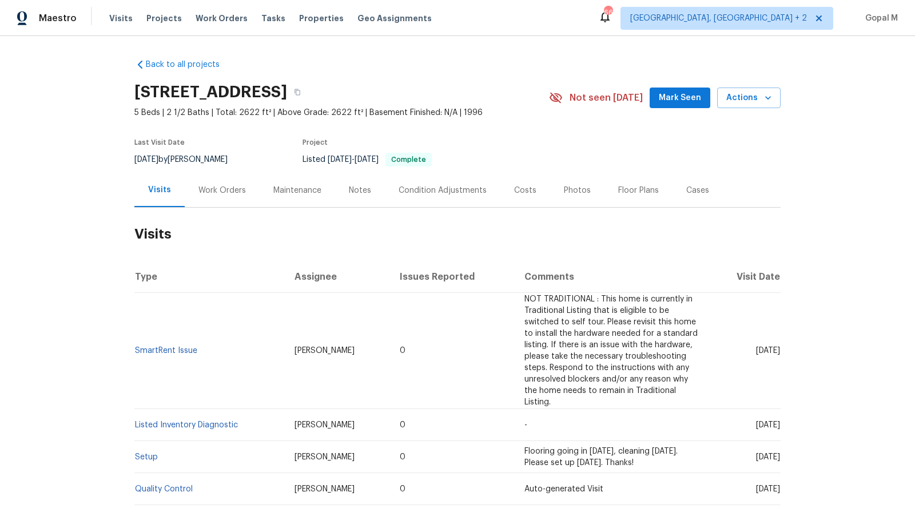
click at [227, 190] on div "Work Orders" at bounding box center [222, 190] width 47 height 11
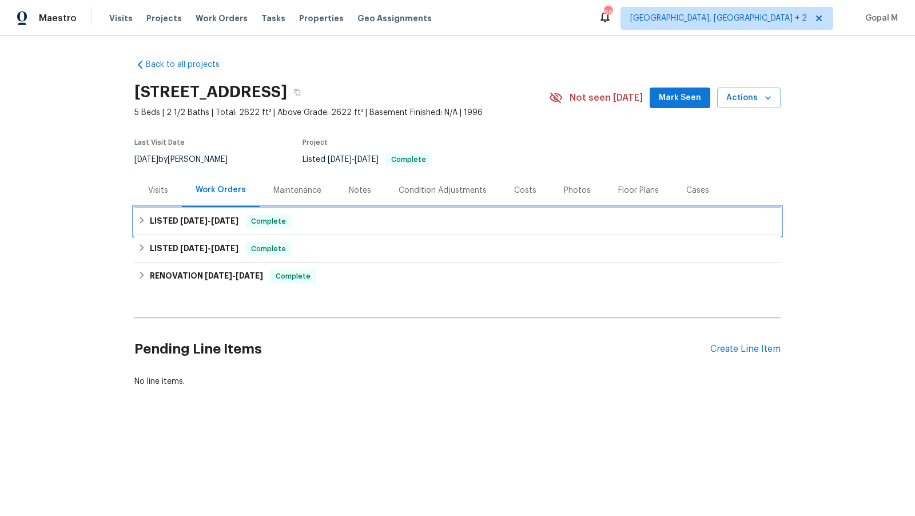
click at [272, 216] on span "Complete" at bounding box center [269, 221] width 44 height 11
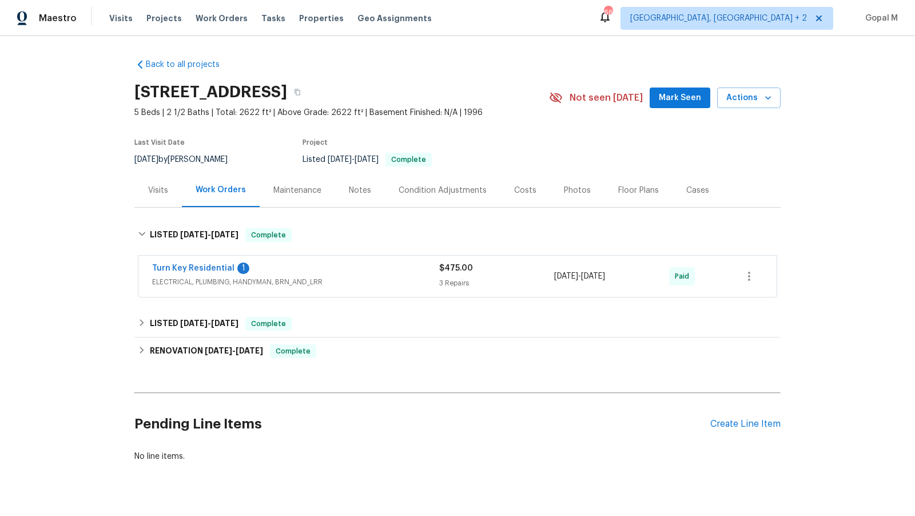
click at [166, 195] on div "Visits" at bounding box center [158, 190] width 20 height 11
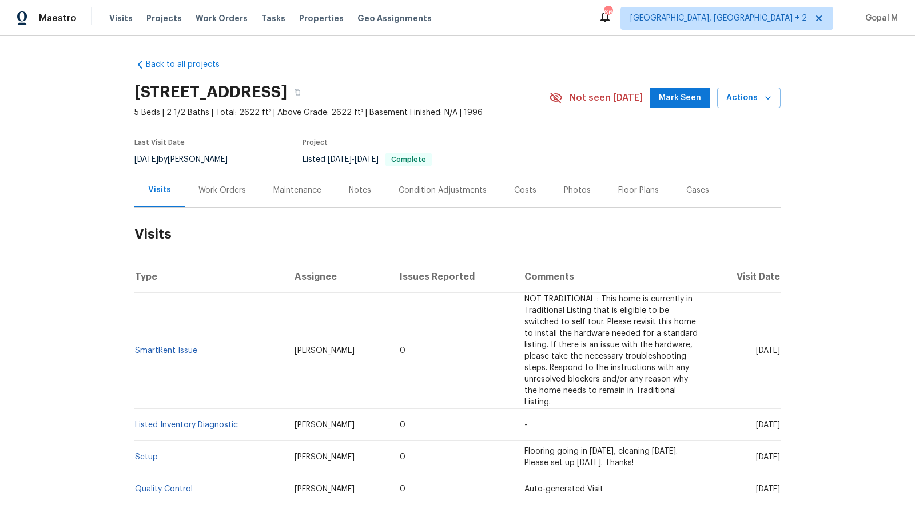
click at [228, 187] on div "Work Orders" at bounding box center [222, 190] width 47 height 11
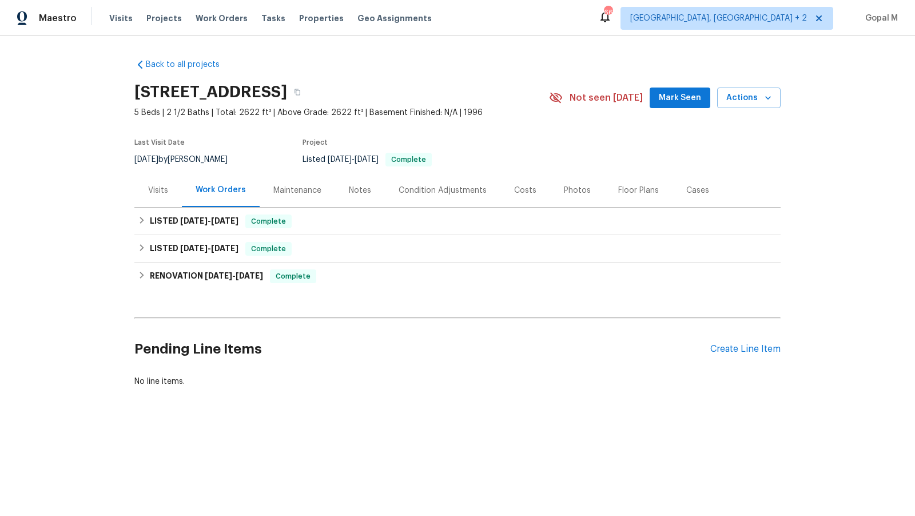
click at [151, 189] on div "Visits" at bounding box center [158, 190] width 20 height 11
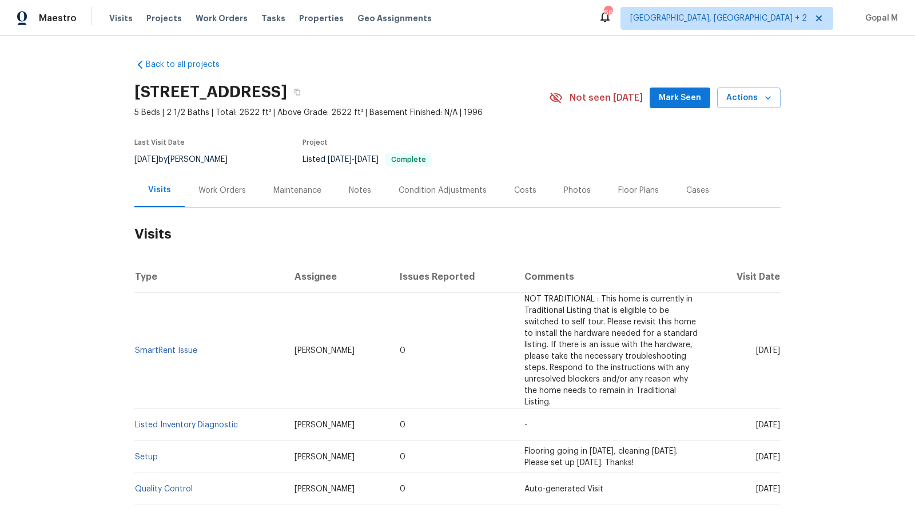
click at [225, 191] on div "Work Orders" at bounding box center [222, 190] width 47 height 11
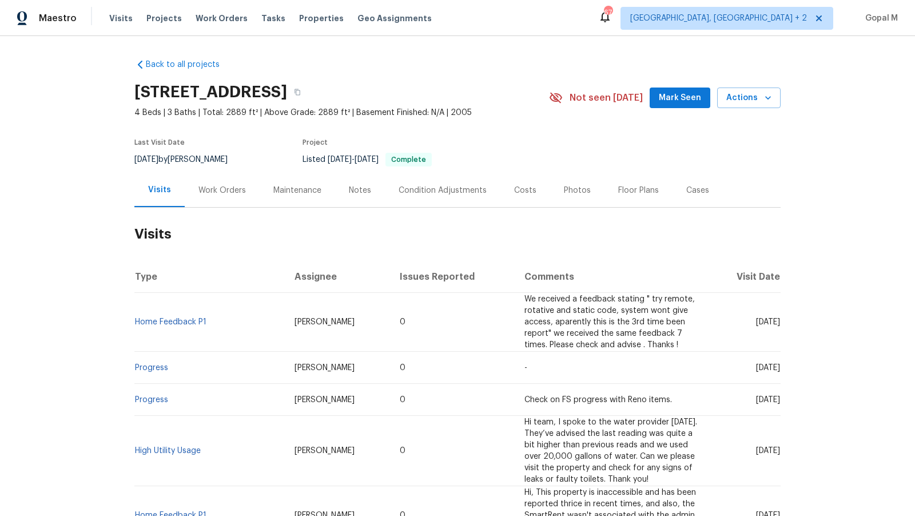
click at [232, 200] on div "Work Orders" at bounding box center [222, 190] width 75 height 34
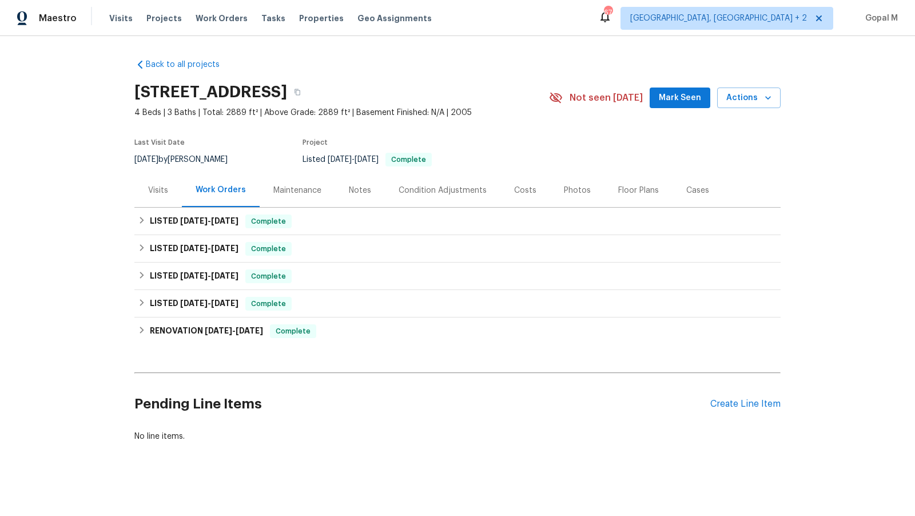
click at [151, 192] on div "Visits" at bounding box center [158, 190] width 20 height 11
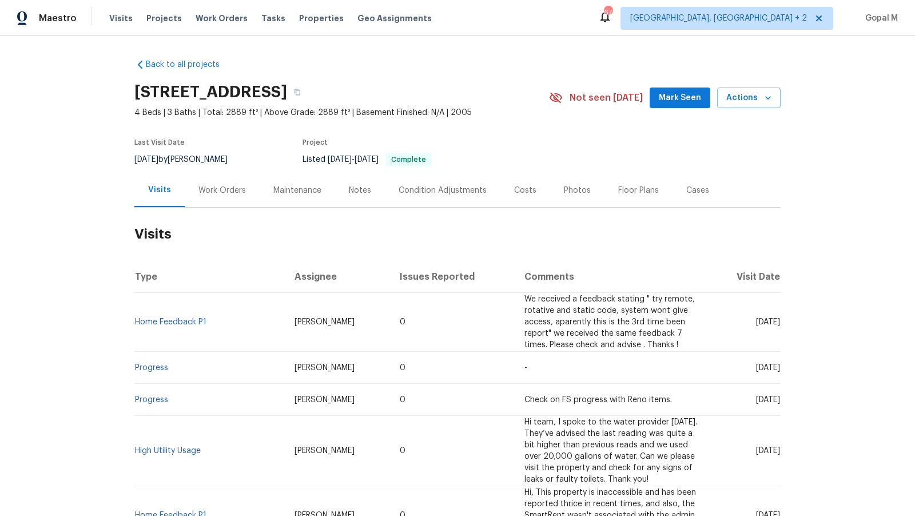
click at [237, 187] on div "Work Orders" at bounding box center [222, 190] width 47 height 11
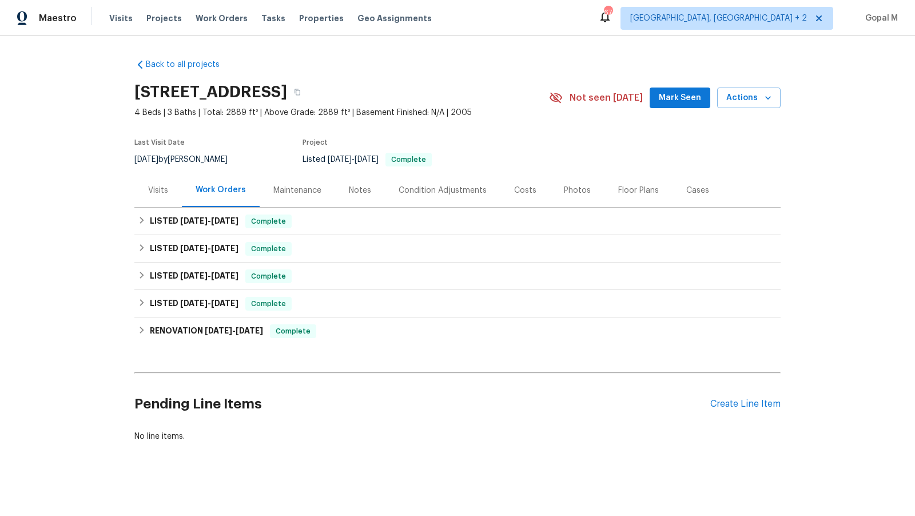
drag, startPoint x: 169, startPoint y: 157, endPoint x: 134, endPoint y: 161, distance: 35.1
click at [134, 161] on span "[DATE]" at bounding box center [146, 160] width 24 height 8
copy span "[DATE]"
click at [408, 217] on div "LISTED [DATE] - [DATE] Complete" at bounding box center [458, 222] width 640 height 14
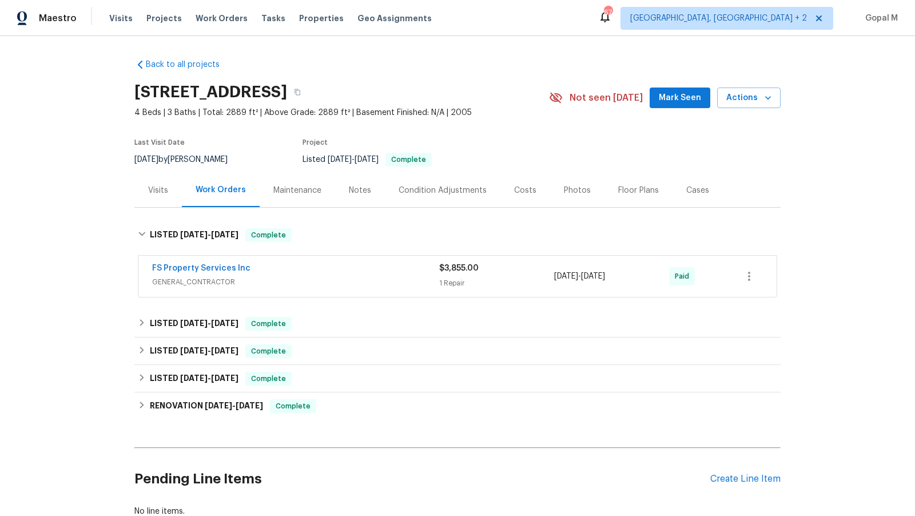
drag, startPoint x: 638, startPoint y: 277, endPoint x: 551, endPoint y: 278, distance: 87.0
click at [551, 278] on div "FS Property Services Inc GENERAL_CONTRACTOR $3,855.00 1 Repair 7/14/2025 - 7/16…" at bounding box center [444, 276] width 584 height 27
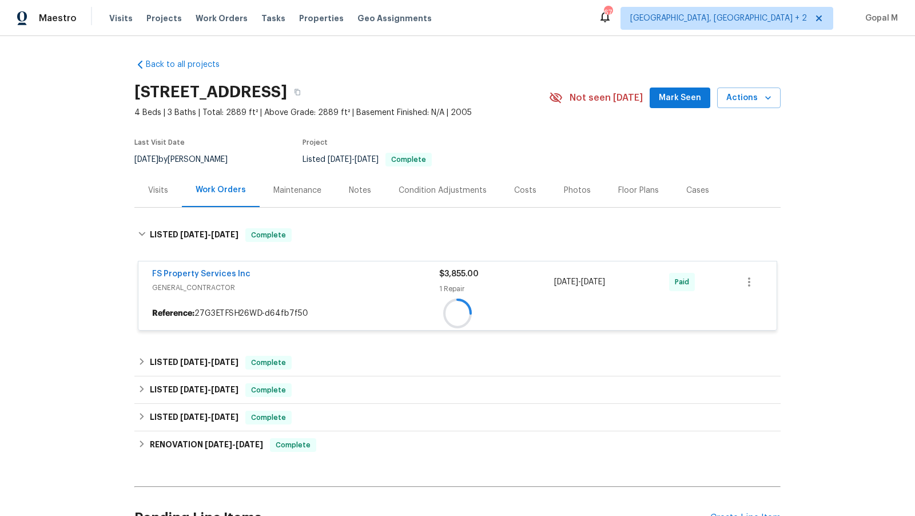
copy div "7/14/2025 - 7/16/2025"
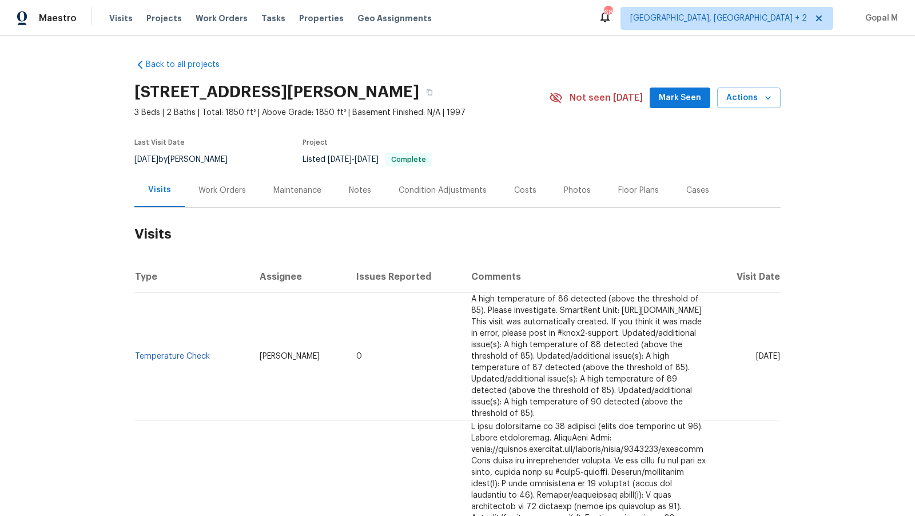
click at [228, 193] on div "Work Orders" at bounding box center [222, 190] width 47 height 11
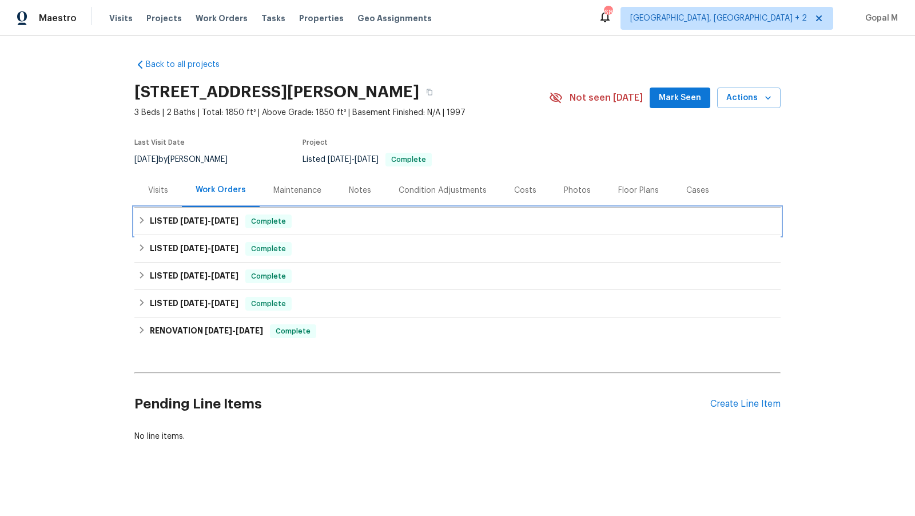
click at [340, 217] on div "LISTED 8/7/25 - 8/14/25 Complete" at bounding box center [458, 222] width 640 height 14
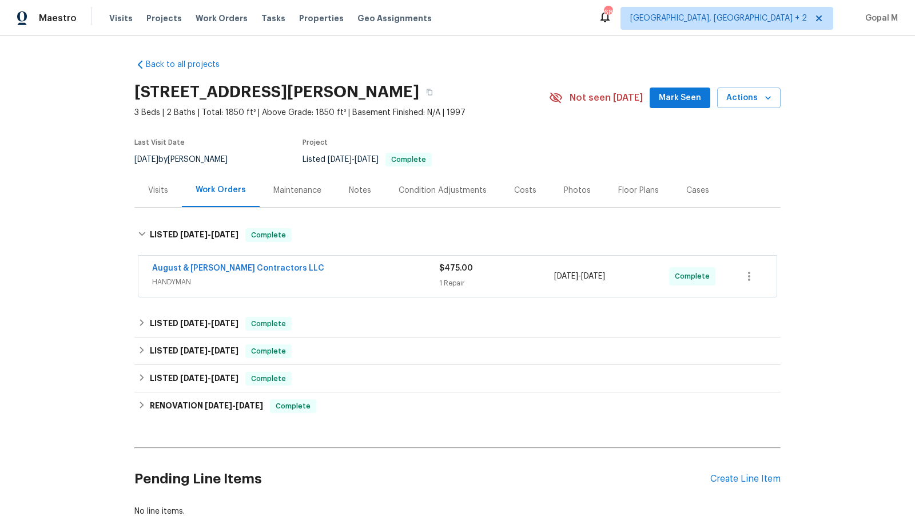
click at [506, 285] on div "1 Repair" at bounding box center [496, 282] width 115 height 11
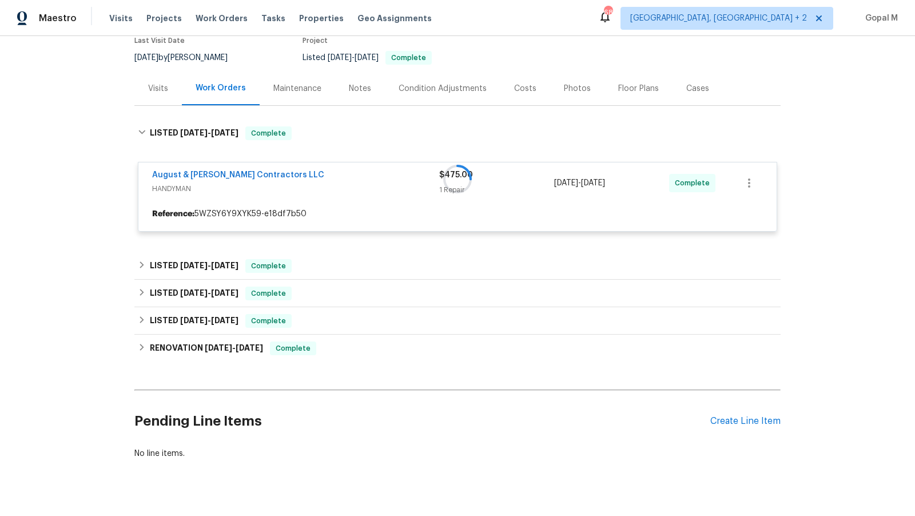
scroll to position [109, 0]
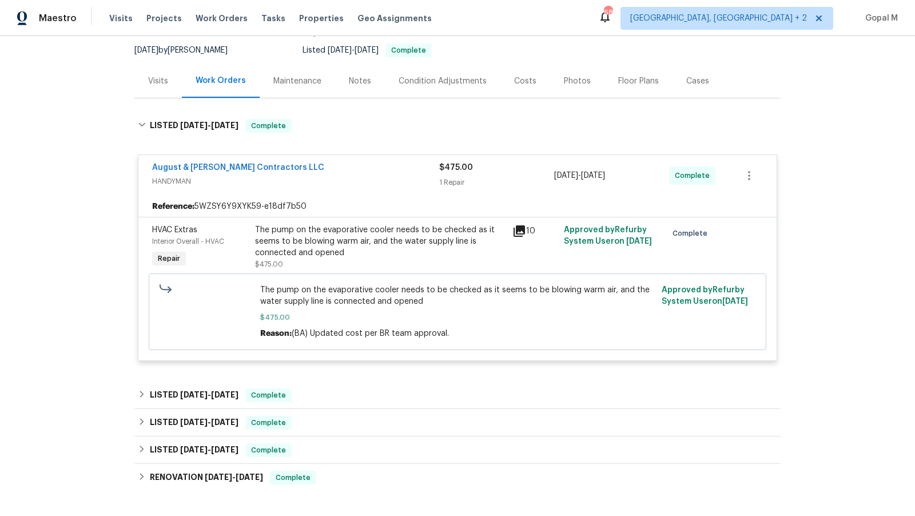
click at [393, 244] on div "The pump on the evaporative cooler needs to be checked as it seems to be blowin…" at bounding box center [380, 241] width 251 height 34
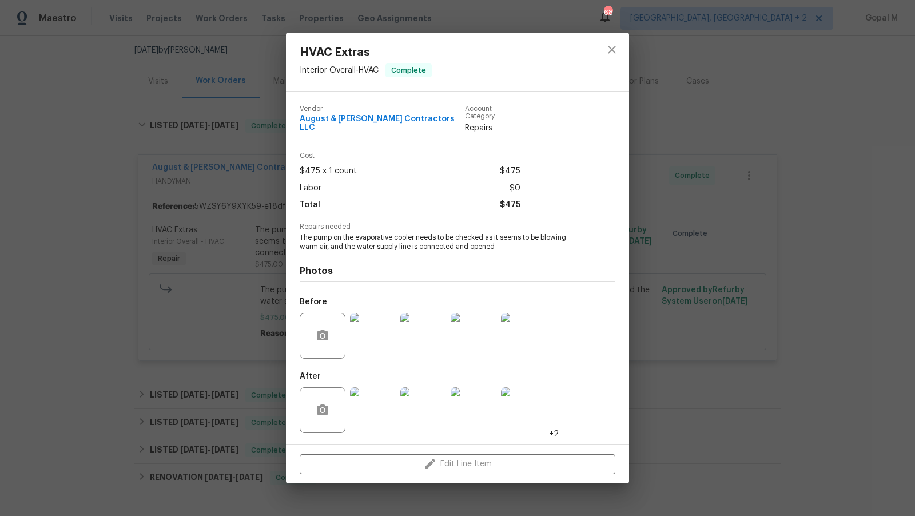
click at [265, 235] on div "HVAC Extras Interior Overall - HVAC Complete Vendor August & Suttles Contractor…" at bounding box center [457, 258] width 915 height 516
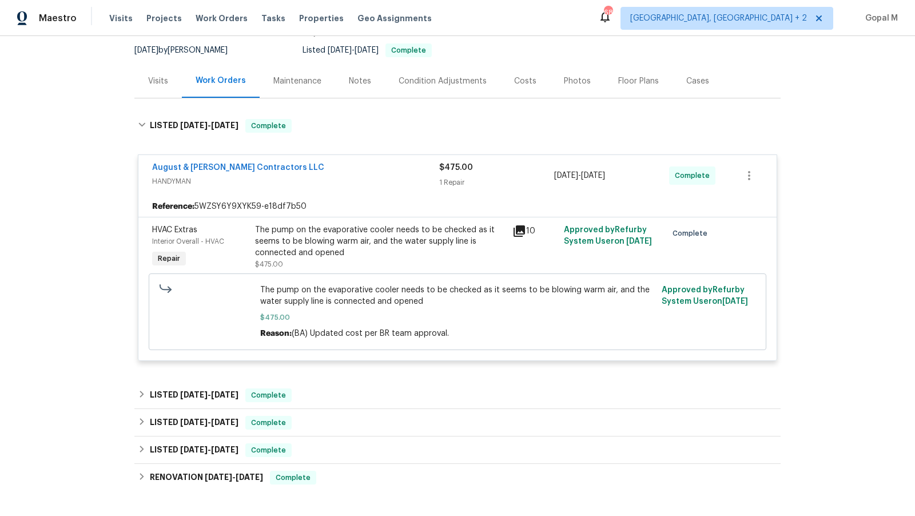
click at [371, 236] on div "The pump on the evaporative cooler needs to be checked as it seems to be blowin…" at bounding box center [380, 241] width 251 height 34
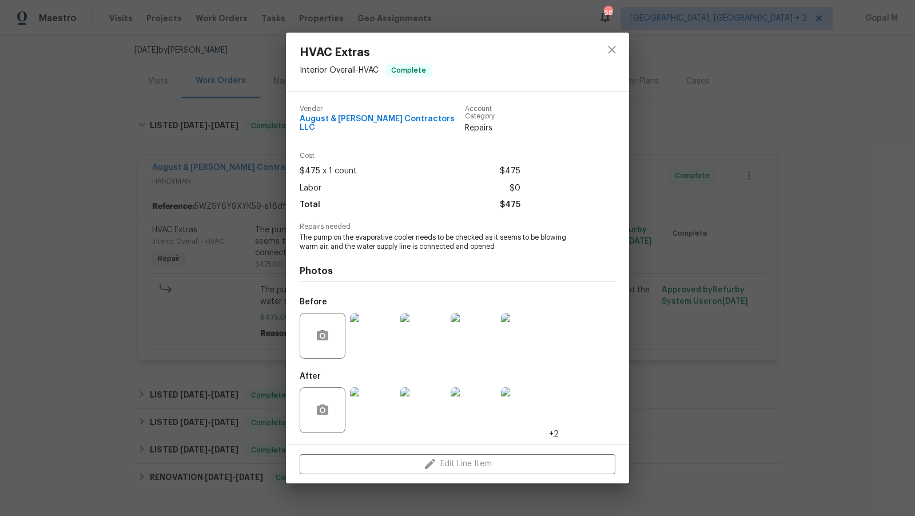
click at [376, 335] on img at bounding box center [373, 336] width 46 height 46
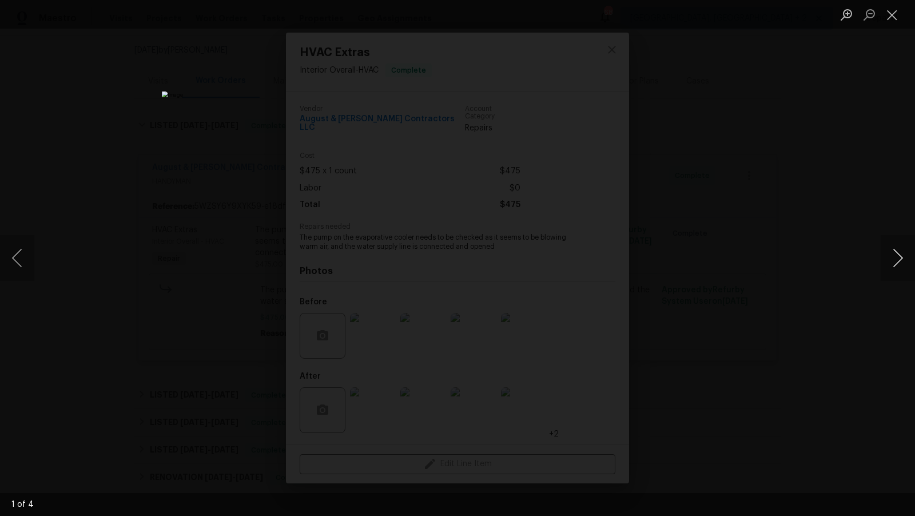
click at [897, 255] on button "Next image" at bounding box center [898, 258] width 34 height 46
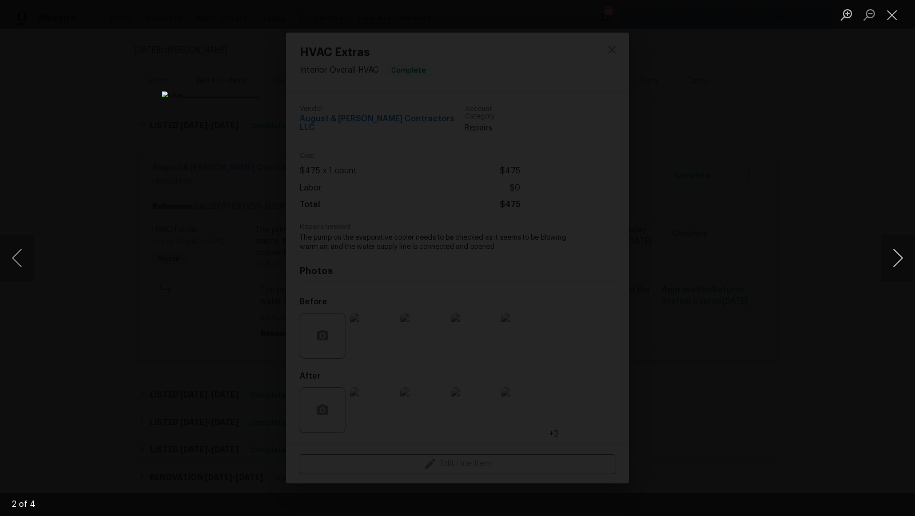
click at [897, 255] on button "Next image" at bounding box center [898, 258] width 34 height 46
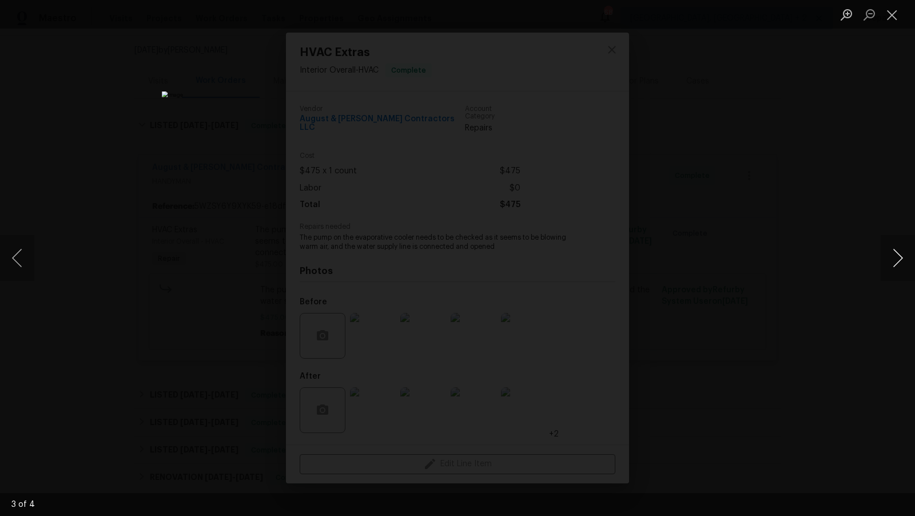
click at [897, 255] on button "Next image" at bounding box center [898, 258] width 34 height 46
click at [892, 11] on button "Close lightbox" at bounding box center [892, 15] width 23 height 20
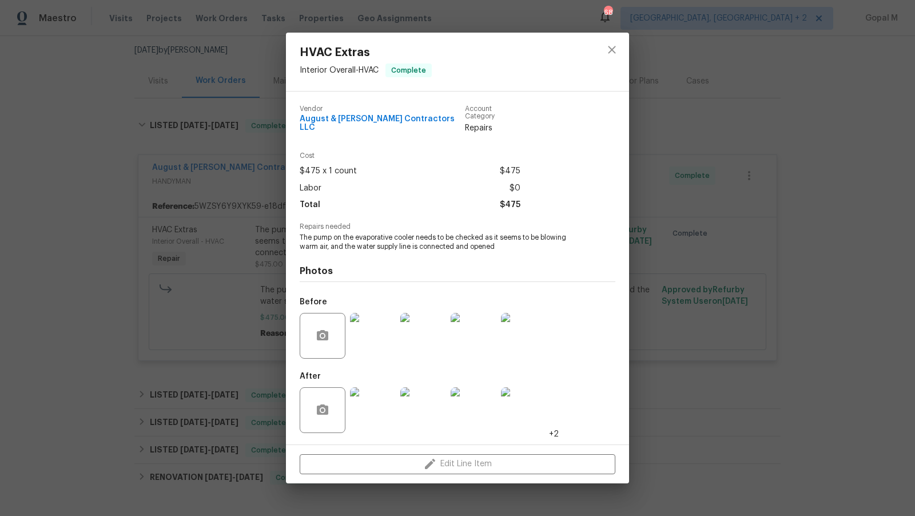
click at [206, 298] on div "HVAC Extras Interior Overall - HVAC Complete Vendor August & Suttles Contractor…" at bounding box center [457, 258] width 915 height 516
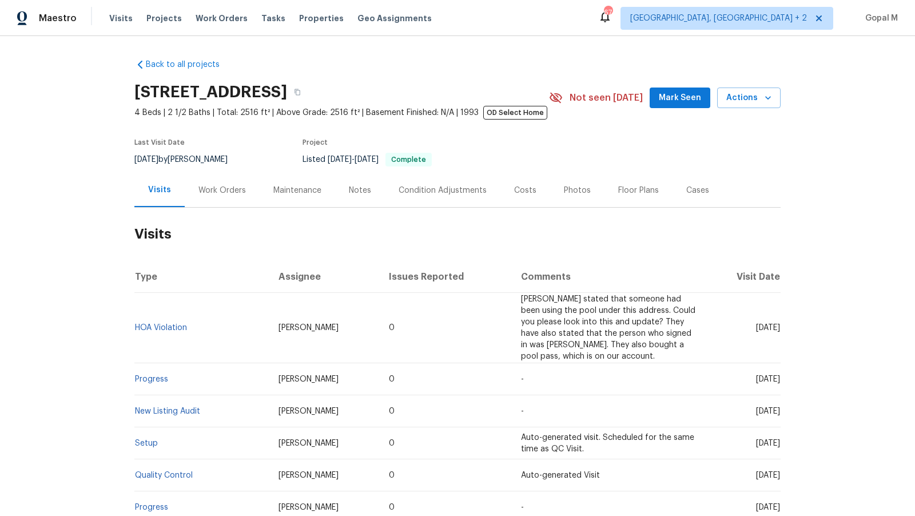
click at [239, 205] on div "Work Orders" at bounding box center [222, 190] width 75 height 34
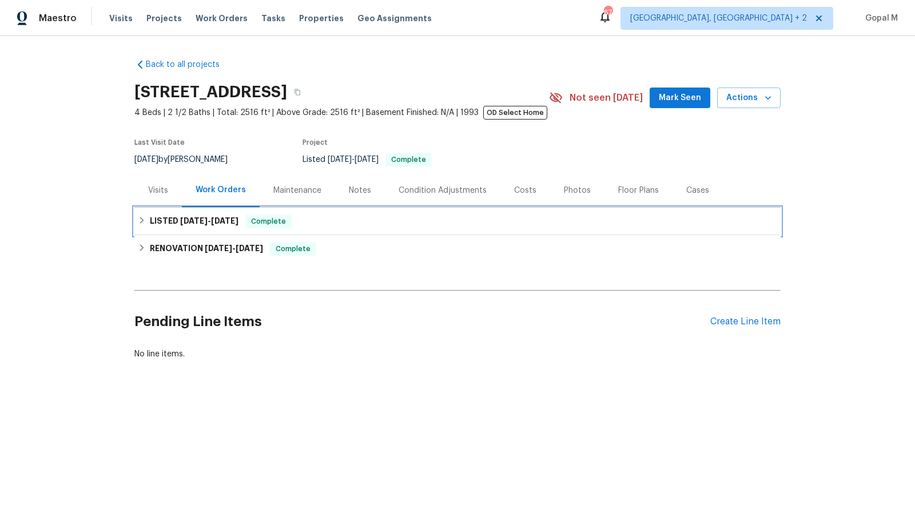
click at [318, 222] on div "LISTED 7/25/25 - 7/26/25 Complete" at bounding box center [458, 222] width 640 height 14
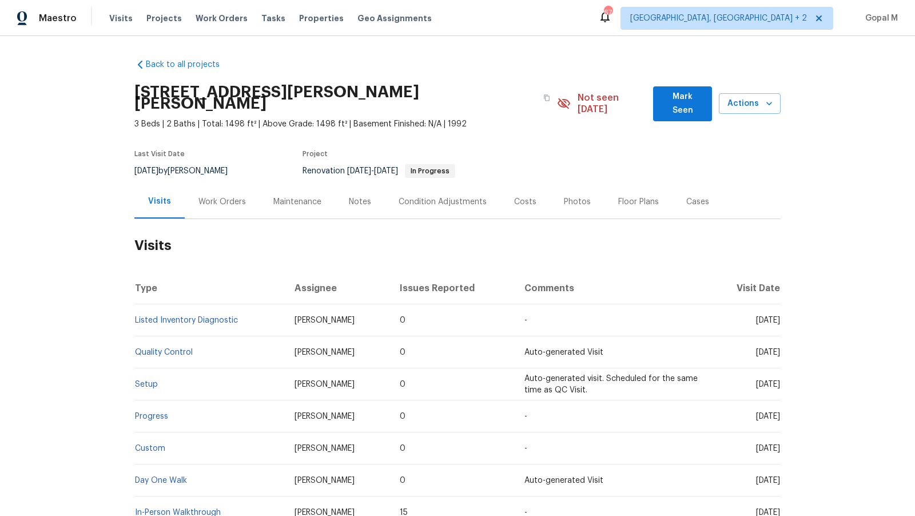
click at [226, 196] on div "Work Orders" at bounding box center [222, 201] width 47 height 11
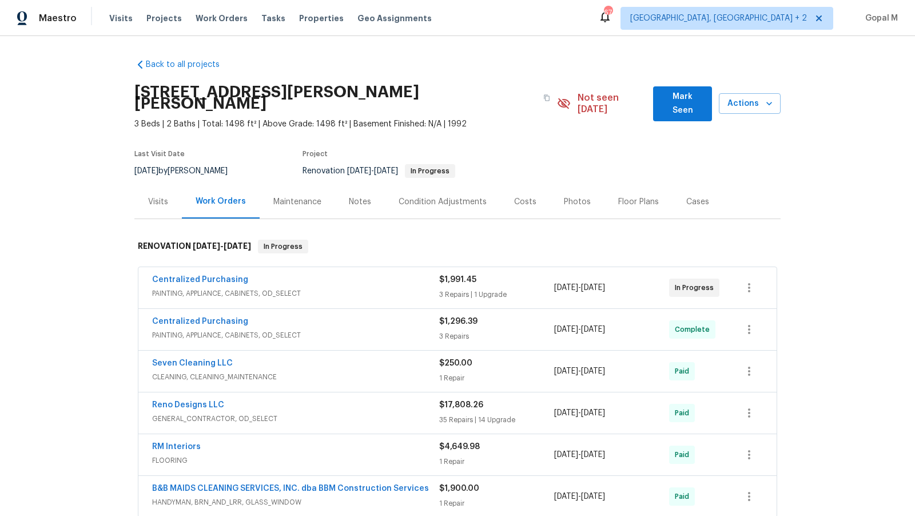
click at [406, 274] on div "Centralized Purchasing" at bounding box center [295, 281] width 287 height 14
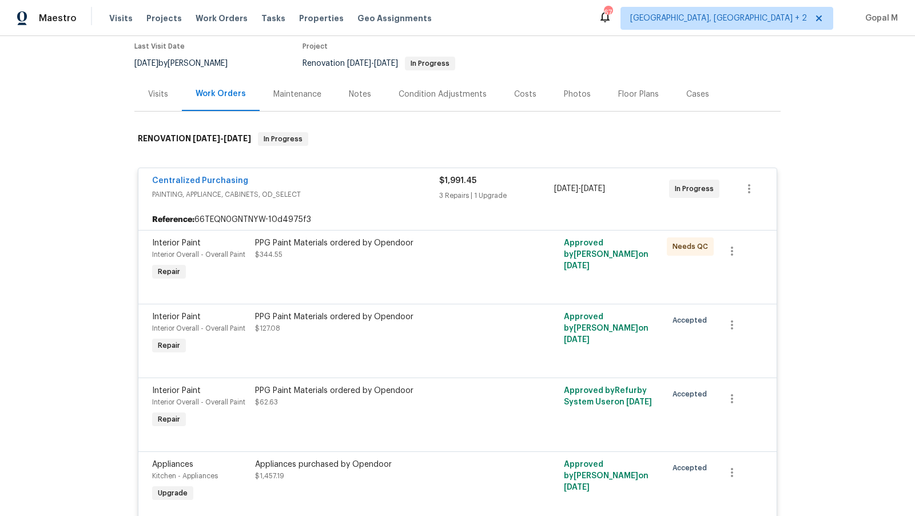
scroll to position [106, 0]
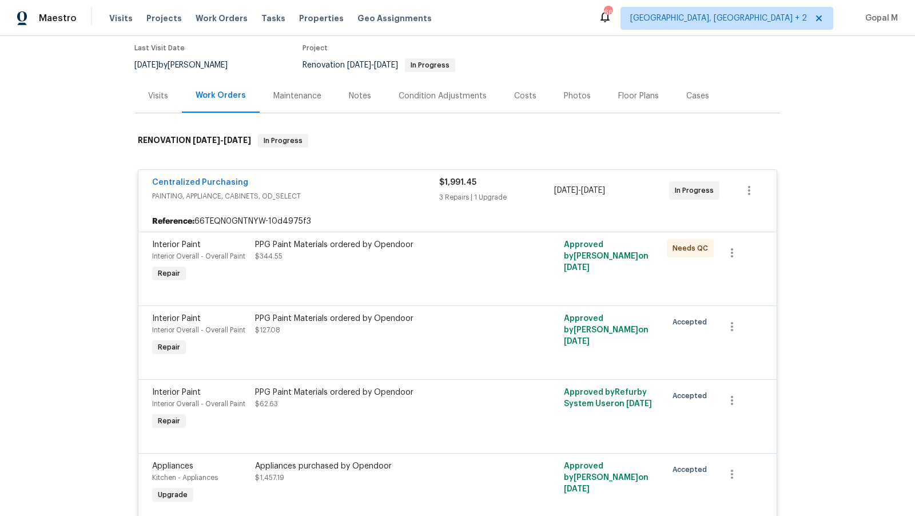
drag, startPoint x: 170, startPoint y: 51, endPoint x: 134, endPoint y: 54, distance: 36.7
click at [134, 54] on div "Back to all projects [STREET_ADDRESS][PERSON_NAME][PERSON_NAME] 3 Beds | 2 Bath…" at bounding box center [457, 276] width 915 height 480
copy span "[DATE]"
drag, startPoint x: 632, startPoint y: 179, endPoint x: 553, endPoint y: 183, distance: 79.7
click at [553, 183] on div "Centralized Purchasing PAINTING, APPLIANCE, CABINETS, OD_SELECT $1,991.45 3 Rep…" at bounding box center [444, 190] width 584 height 27
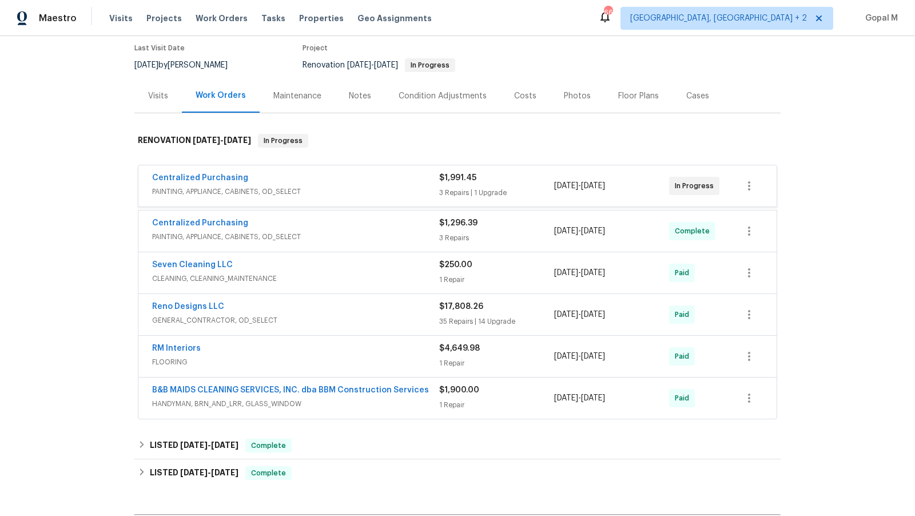
copy div "[DATE] - [DATE]"
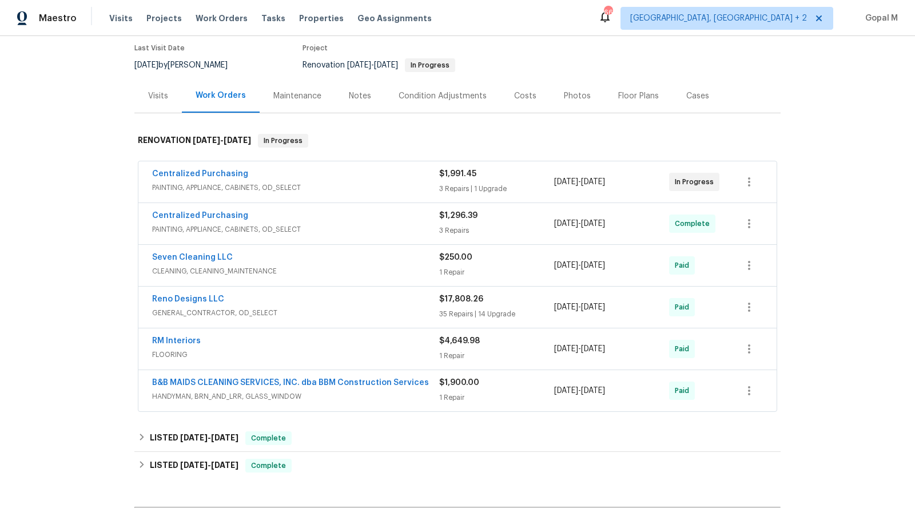
click at [541, 183] on div "3 Repairs | 1 Upgrade" at bounding box center [496, 188] width 115 height 11
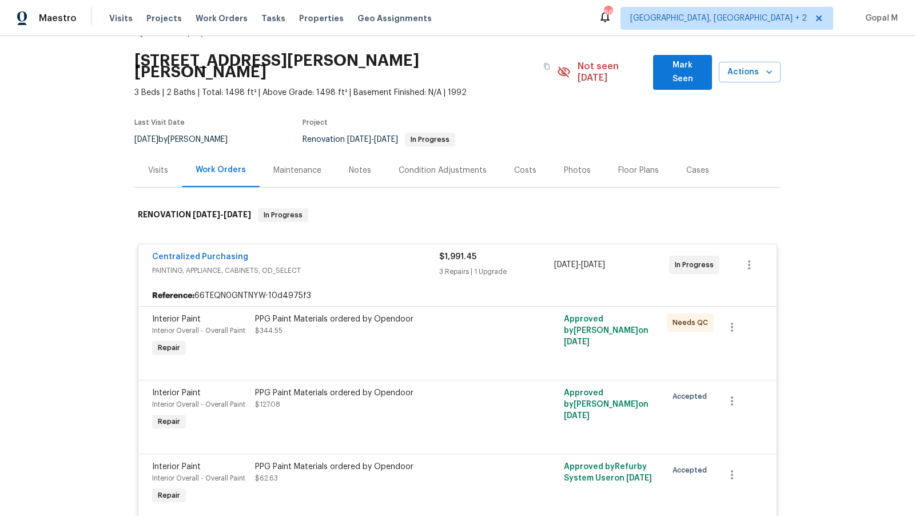
scroll to position [0, 0]
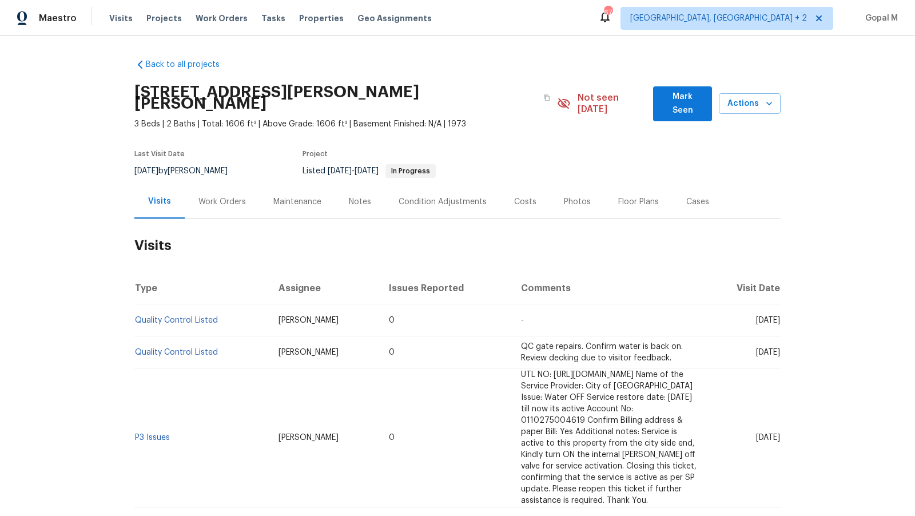
click at [232, 196] on div "Work Orders" at bounding box center [222, 201] width 47 height 11
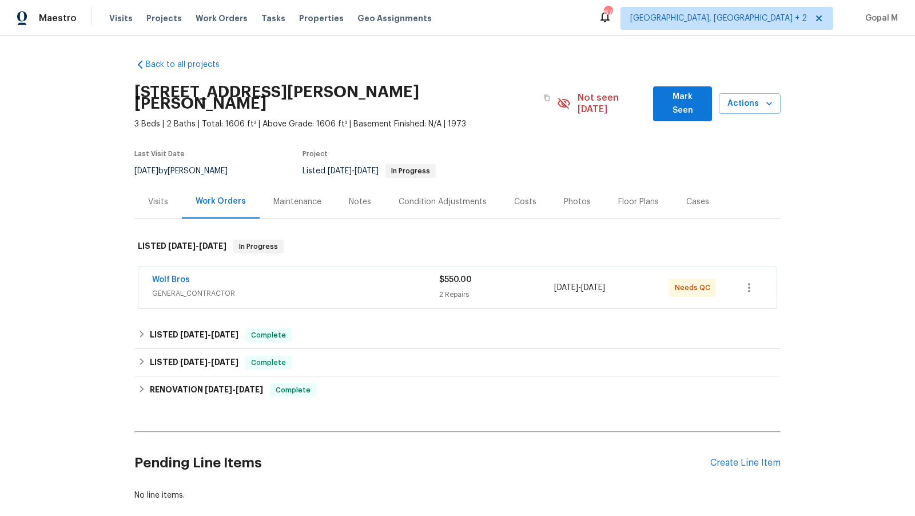
click at [394, 288] on span "GENERAL_CONTRACTOR" at bounding box center [295, 293] width 287 height 11
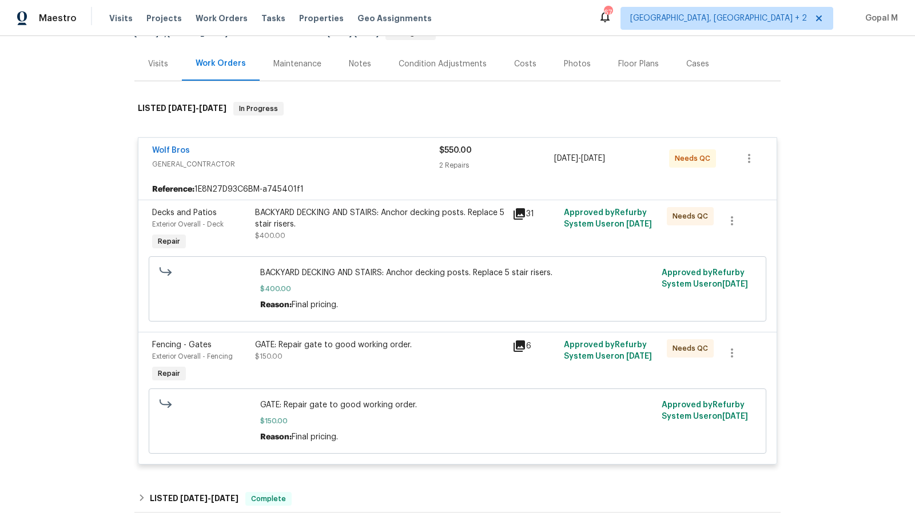
scroll to position [136, 0]
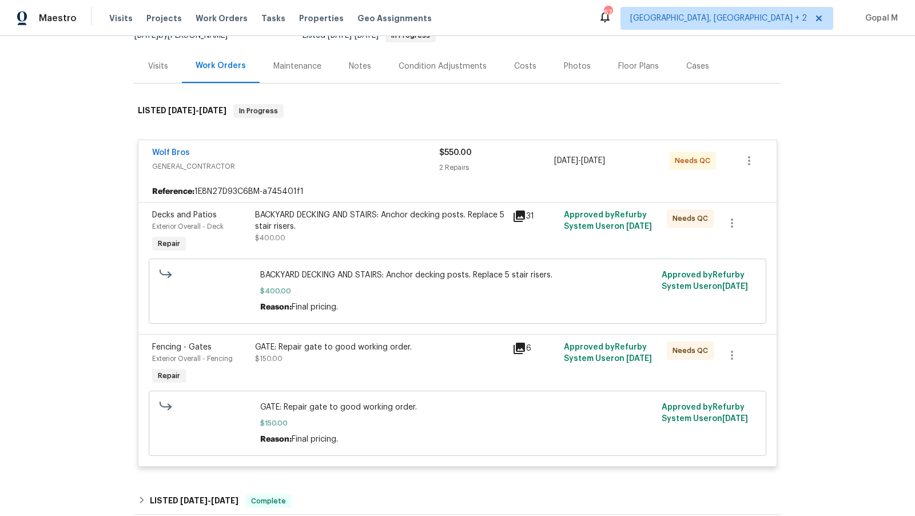
click at [390, 223] on div "BACKYARD DECKING AND STAIRS: Anchor decking posts. Replace 5 stair risers. $400…" at bounding box center [380, 226] width 251 height 34
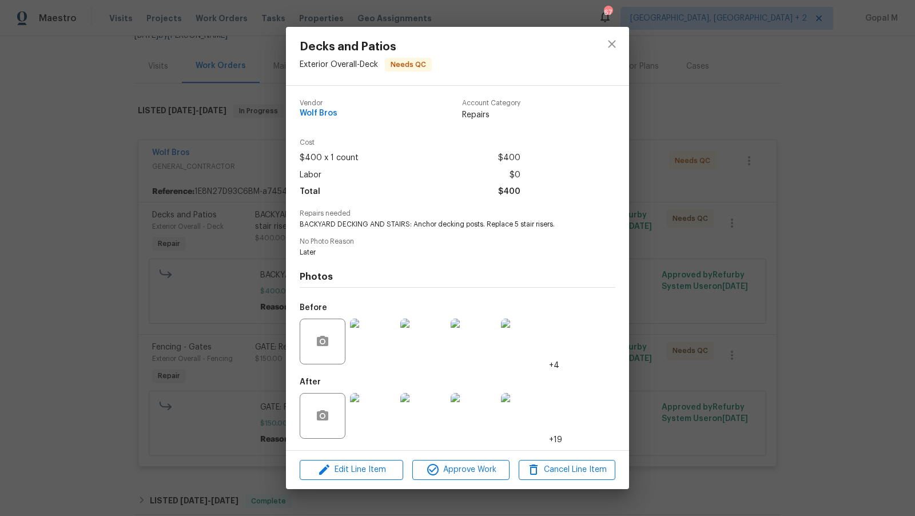
click at [380, 348] on img at bounding box center [373, 342] width 46 height 46
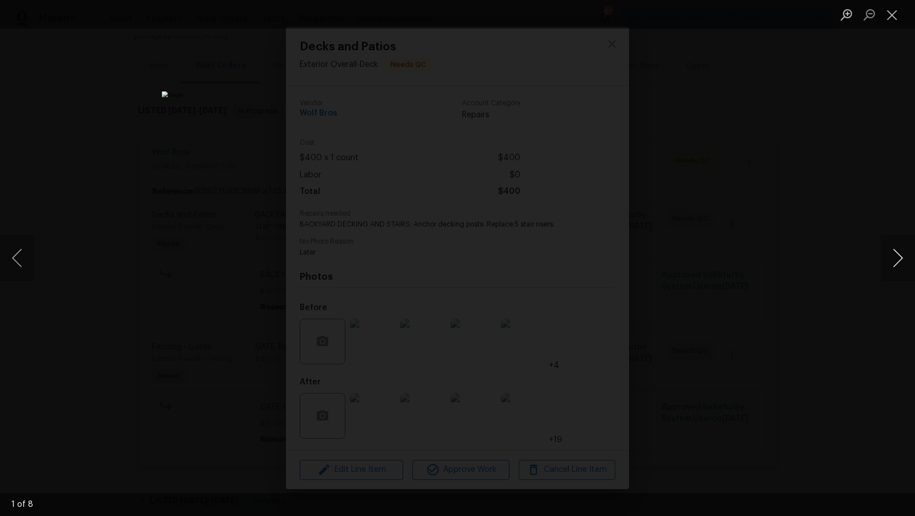
click at [898, 259] on button "Next image" at bounding box center [898, 258] width 34 height 46
click at [895, 11] on button "Close lightbox" at bounding box center [892, 15] width 23 height 20
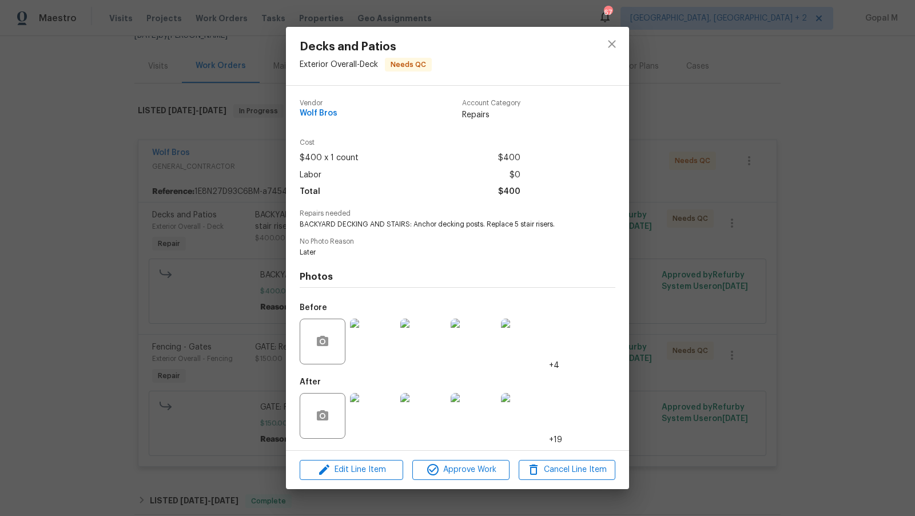
click at [642, 371] on div "Decks and Patios Exterior Overall - Deck Needs QC Vendor Wolf Bros Account Cate…" at bounding box center [457, 258] width 915 height 516
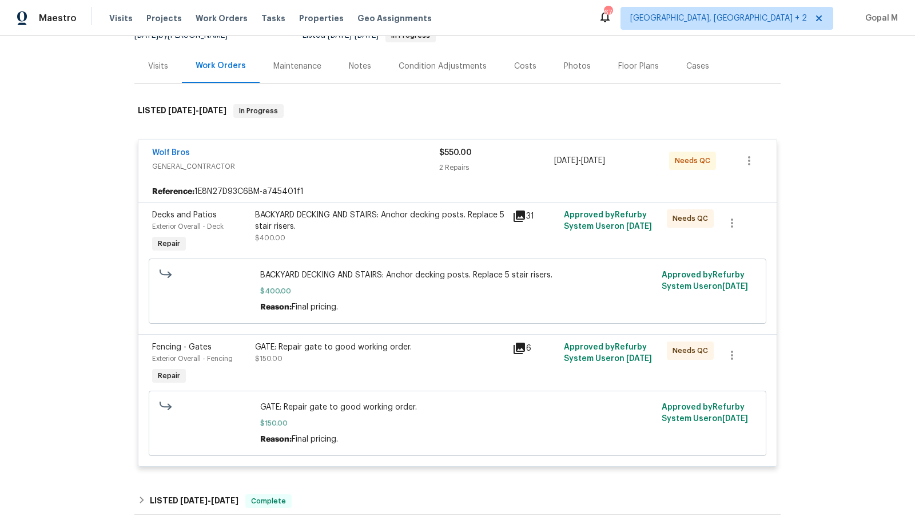
click at [394, 351] on div "GATE: Repair gate to good working order. $150.00" at bounding box center [380, 353] width 251 height 23
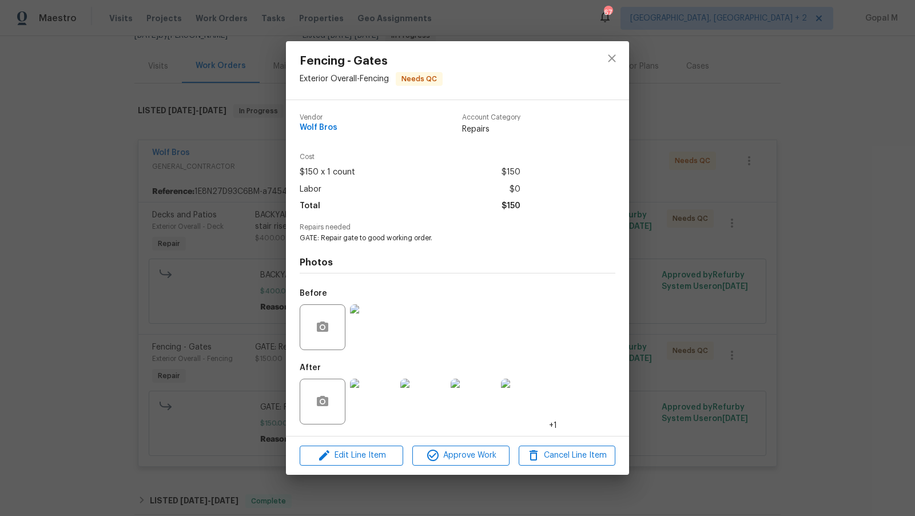
click at [209, 322] on div "Fencing - Gates Exterior Overall - Fencing Needs QC Vendor Wolf Bros Account Ca…" at bounding box center [457, 258] width 915 height 516
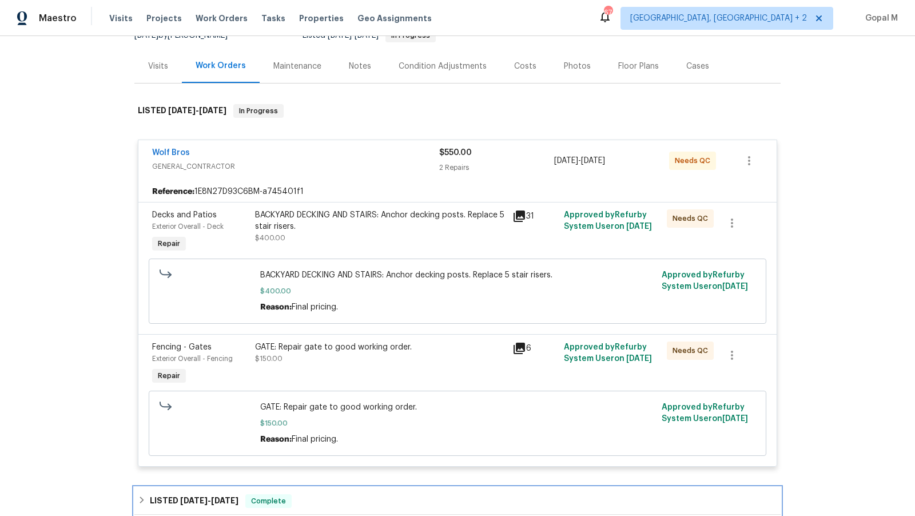
click at [237, 487] on div "LISTED 8/11/25 - 8/14/25 Complete" at bounding box center [457, 500] width 646 height 27
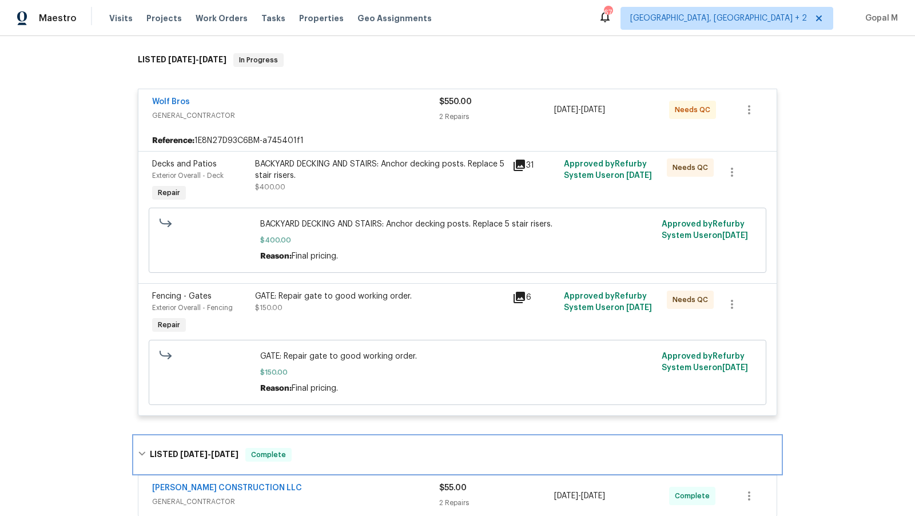
scroll to position [184, 0]
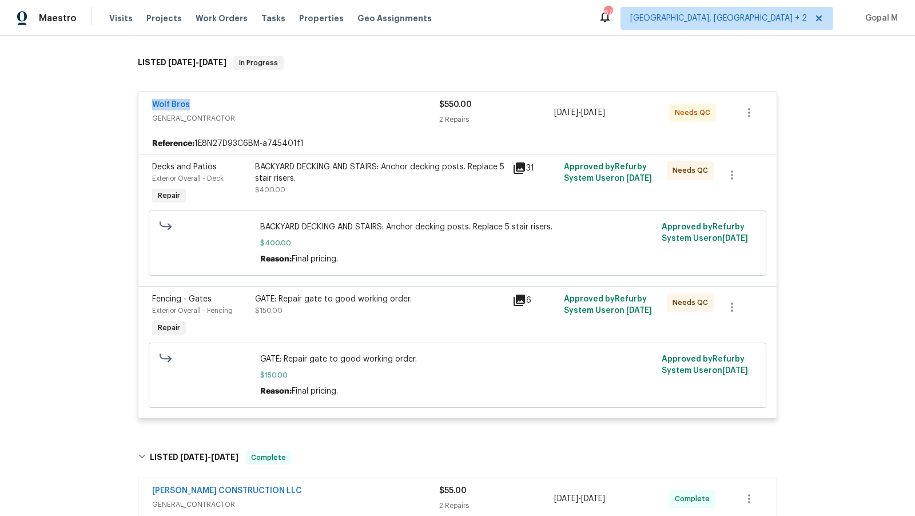
drag, startPoint x: 144, startPoint y: 93, endPoint x: 199, endPoint y: 93, distance: 54.4
click at [199, 93] on div "Wolf Bros GENERAL_CONTRACTOR $550.00 2 Repairs 8/13/2025 - 8/14/2025 Needs QC" at bounding box center [457, 112] width 638 height 41
copy link "Wolf Bros"
